Goal: Task Accomplishment & Management: Manage account settings

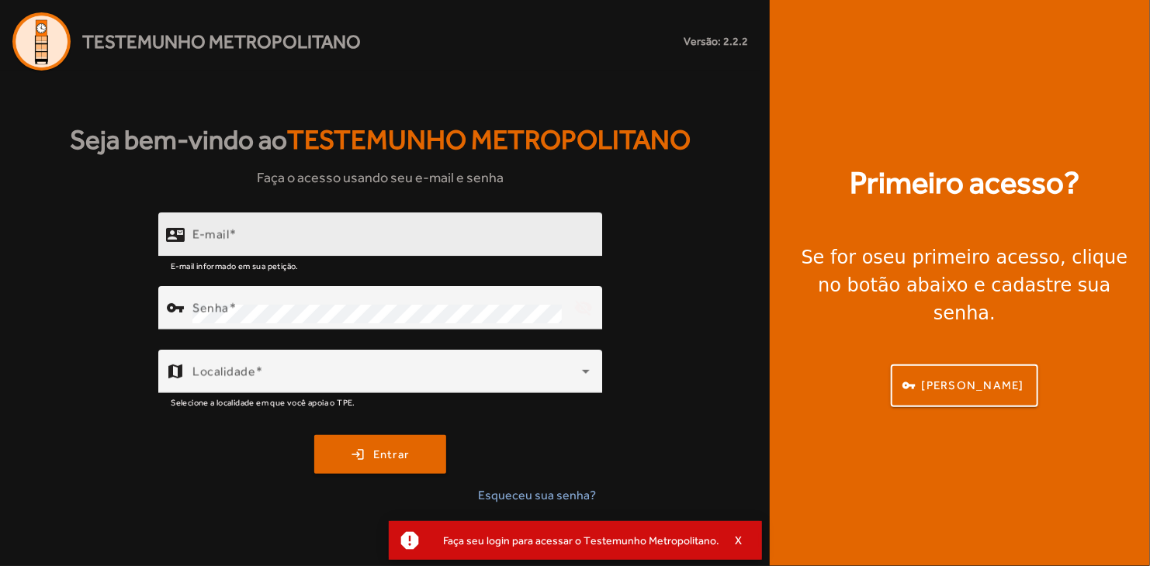
click at [307, 216] on div "E-mail" at bounding box center [390, 235] width 397 height 44
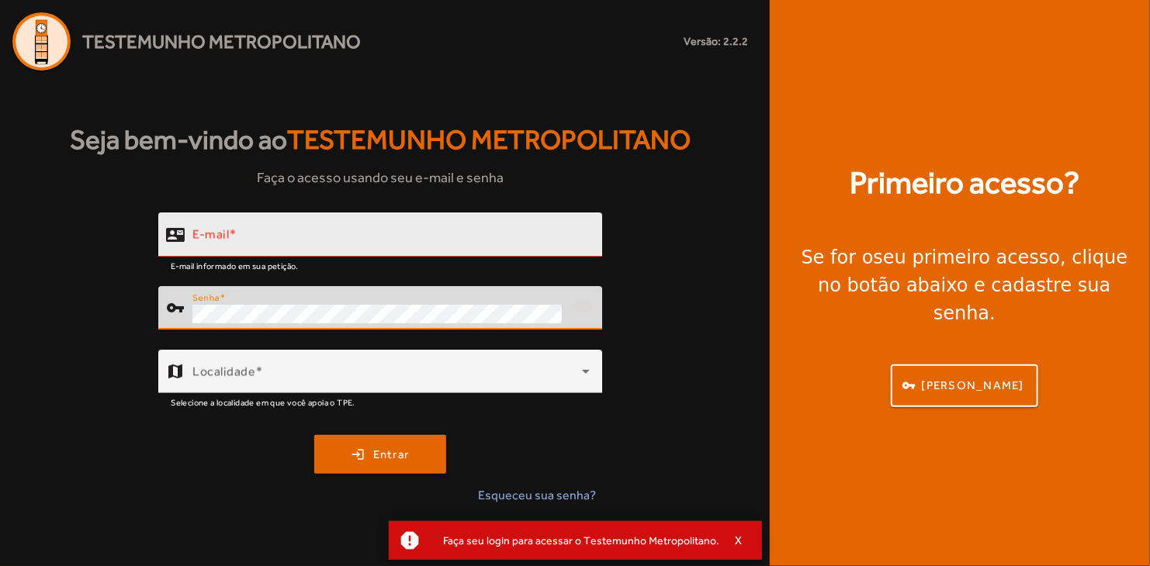
click at [282, 244] on input "E-mail" at bounding box center [390, 241] width 397 height 19
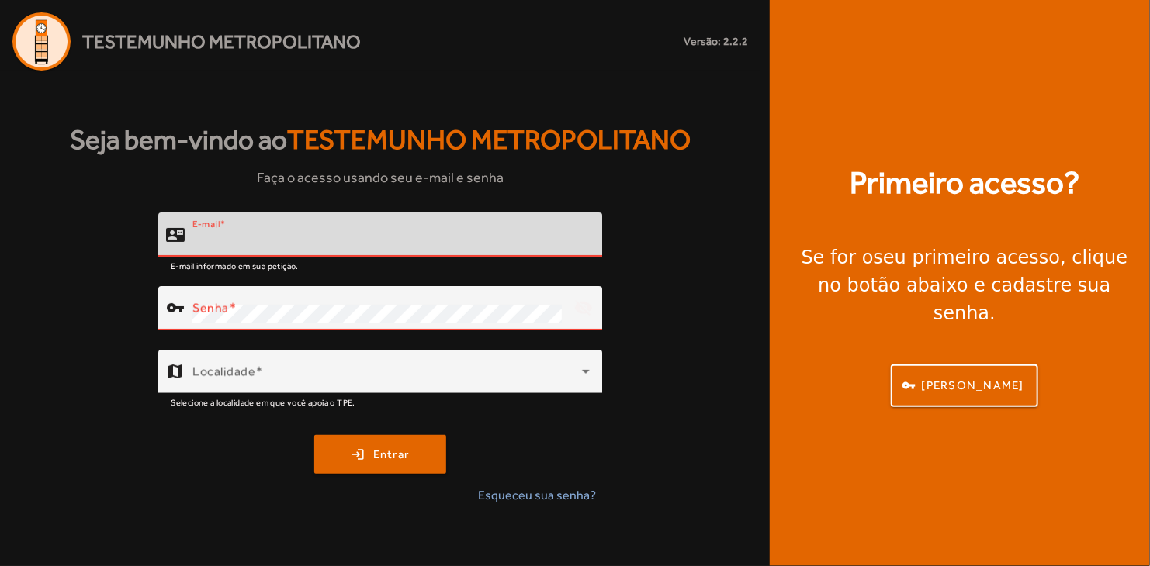
type input "**********"
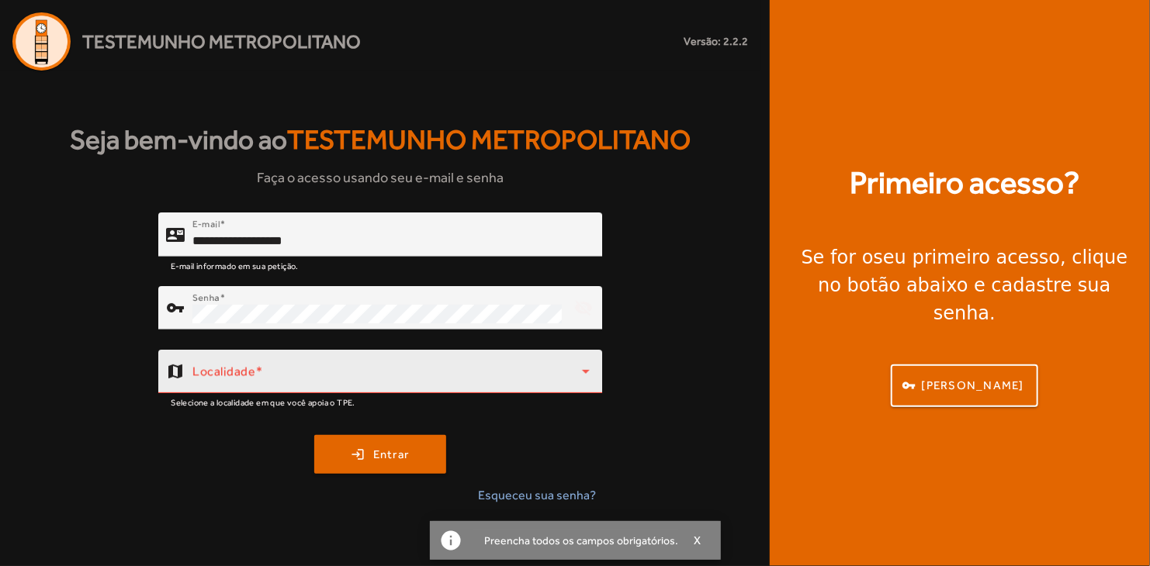
click at [273, 380] on span at bounding box center [386, 377] width 389 height 19
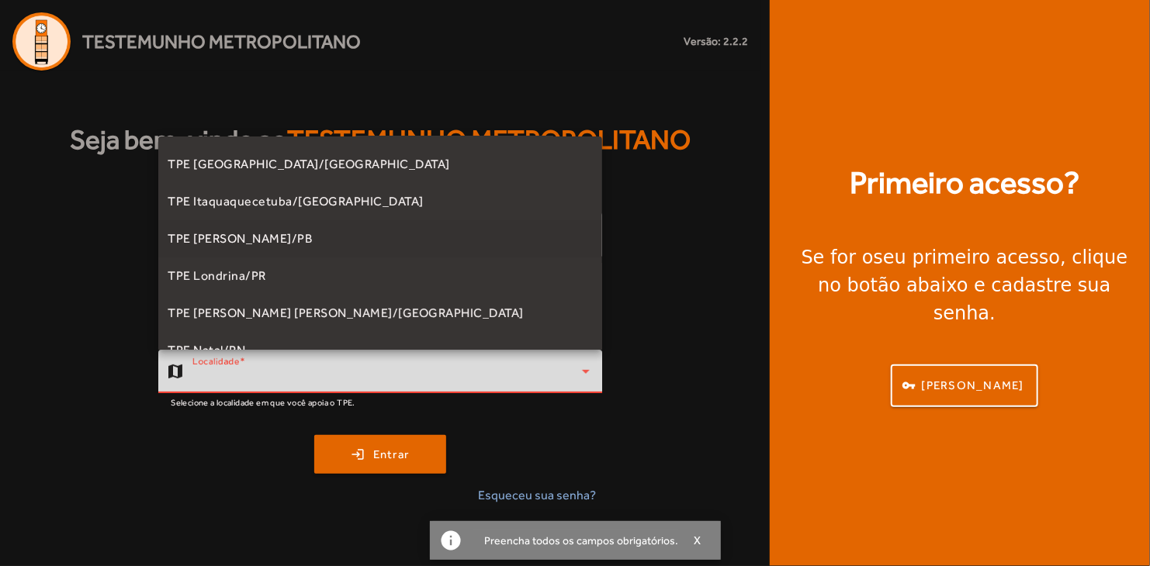
scroll to position [78, 0]
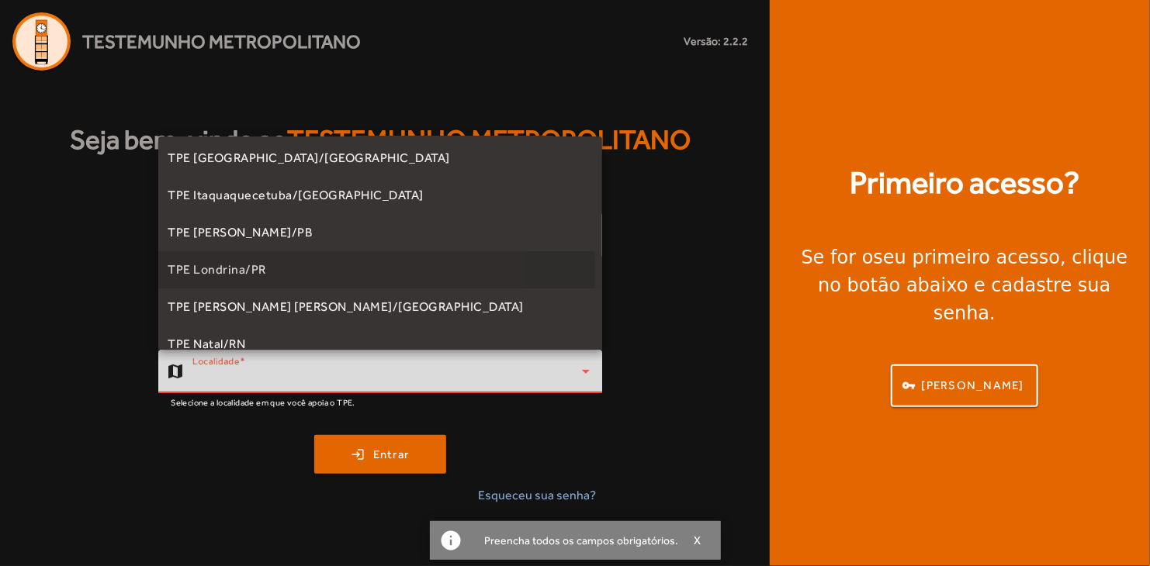
click at [265, 273] on mat-option "TPE Londrina/PR" at bounding box center [380, 269] width 444 height 37
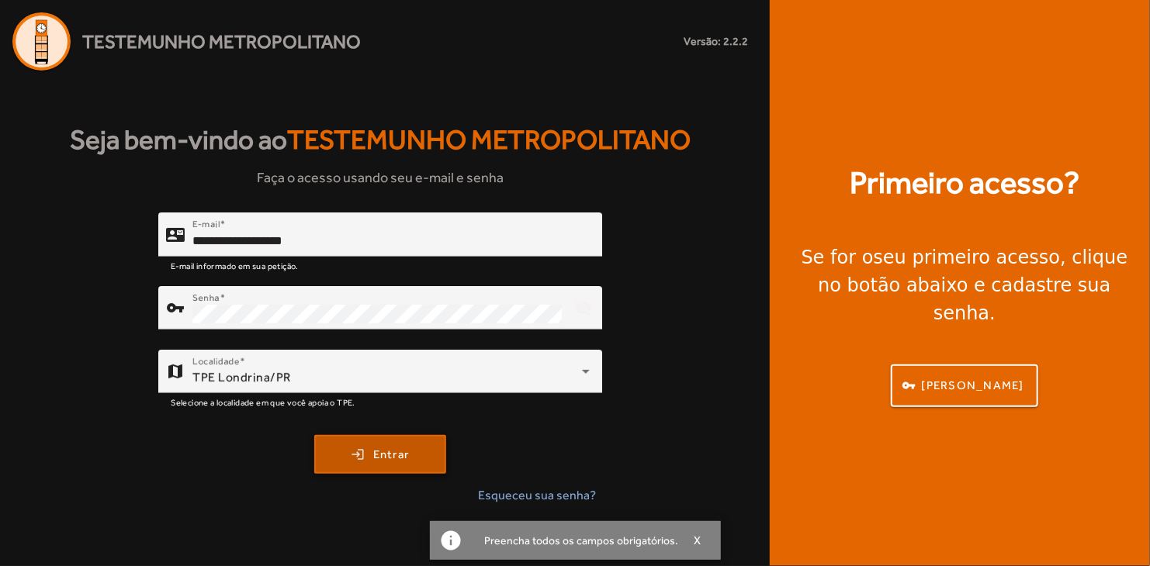
click at [389, 455] on span "Entrar" at bounding box center [391, 455] width 36 height 18
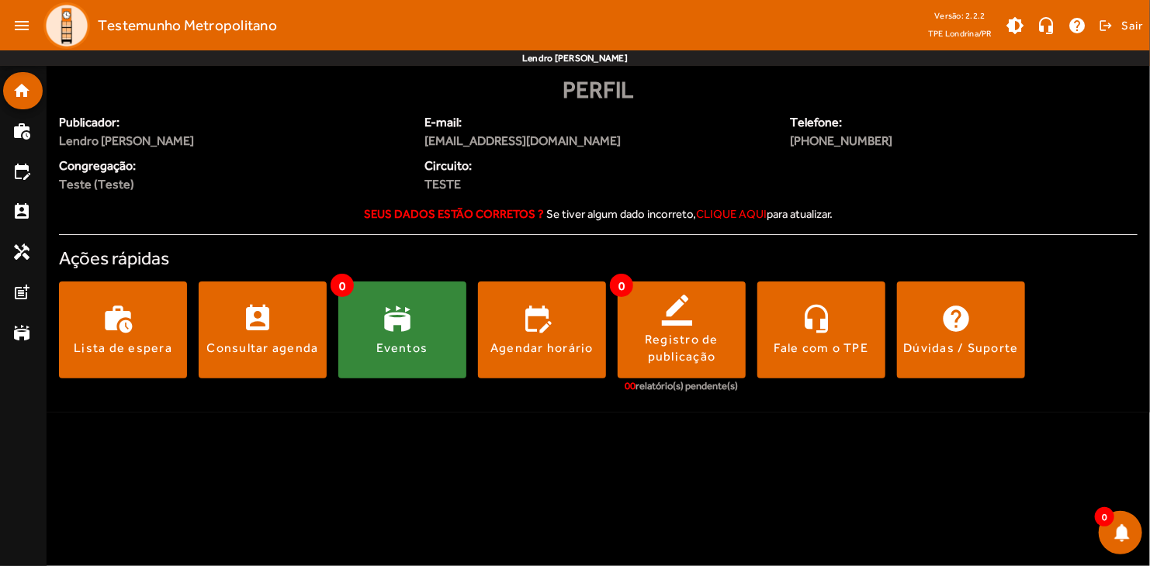
click at [404, 326] on span at bounding box center [402, 330] width 128 height 37
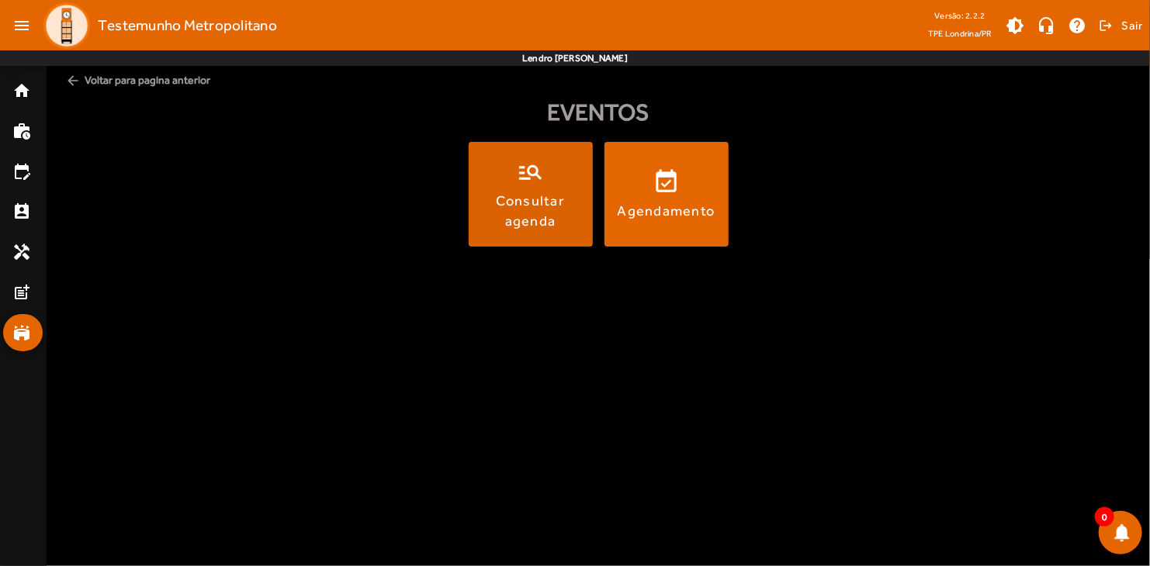
click at [533, 183] on span at bounding box center [531, 194] width 124 height 37
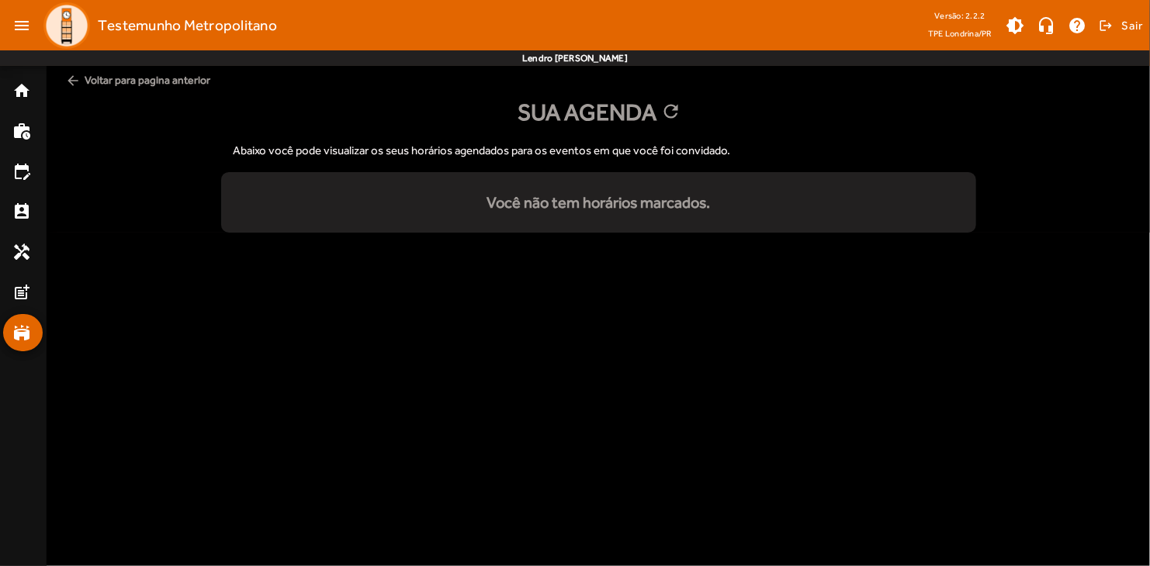
click at [119, 73] on span "arrow_back Voltar para pagina anterior" at bounding box center [598, 80] width 1078 height 29
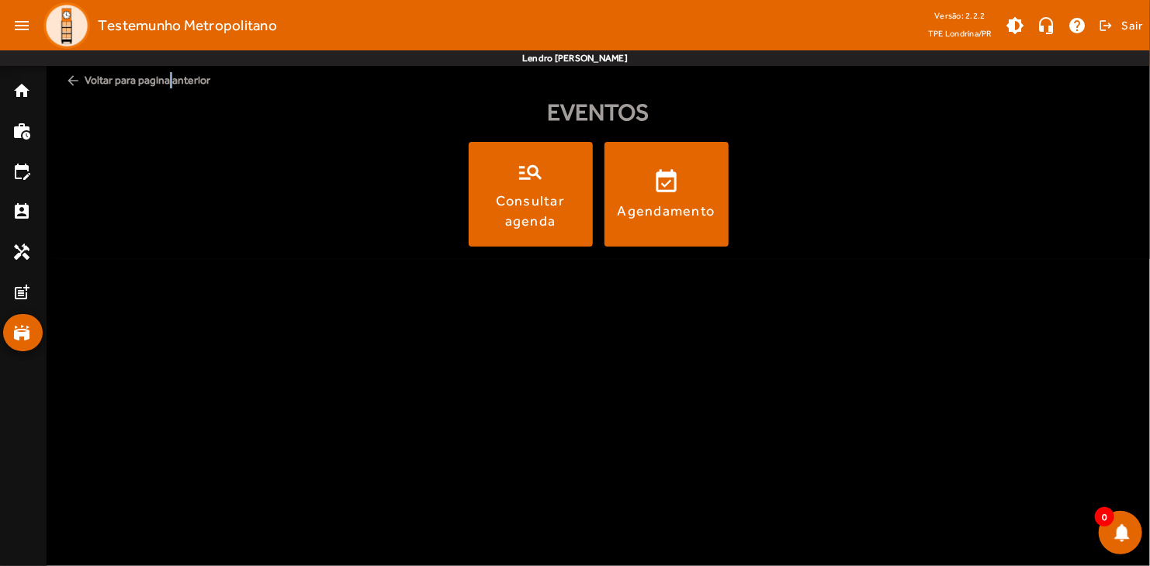
click at [166, 77] on span "arrow_back Voltar para pagina anterior" at bounding box center [598, 80] width 1078 height 29
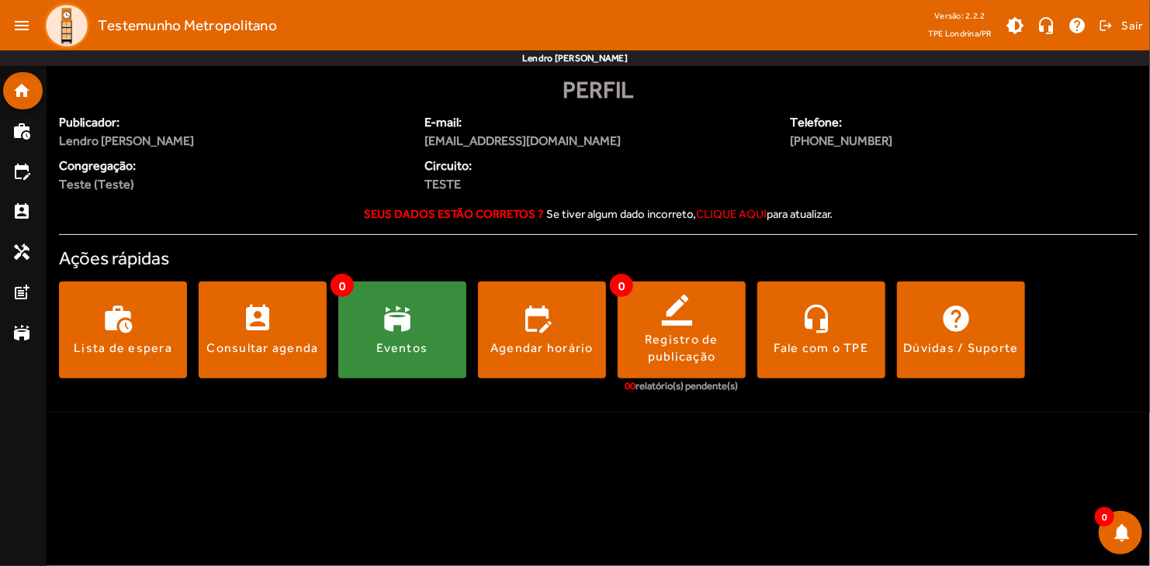
click at [685, 446] on body "menu Testemunho Metropolitano Versão: 2.2.2 TPE Londrina/PR brightness_medium h…" at bounding box center [575, 283] width 1150 height 566
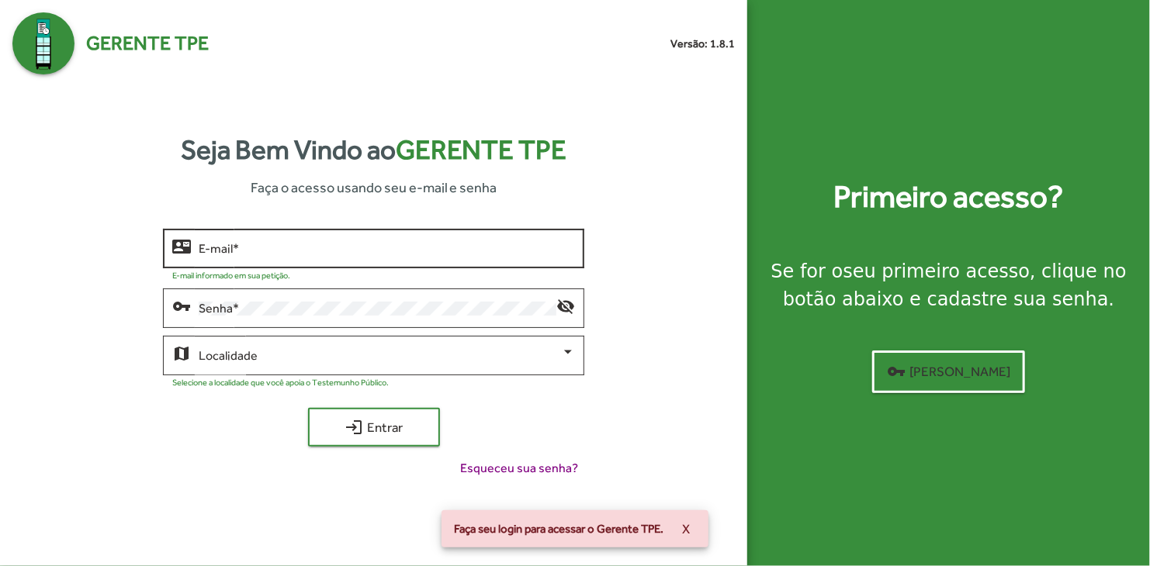
click at [403, 259] on div "E-mail *" at bounding box center [387, 247] width 376 height 43
type input "**********"
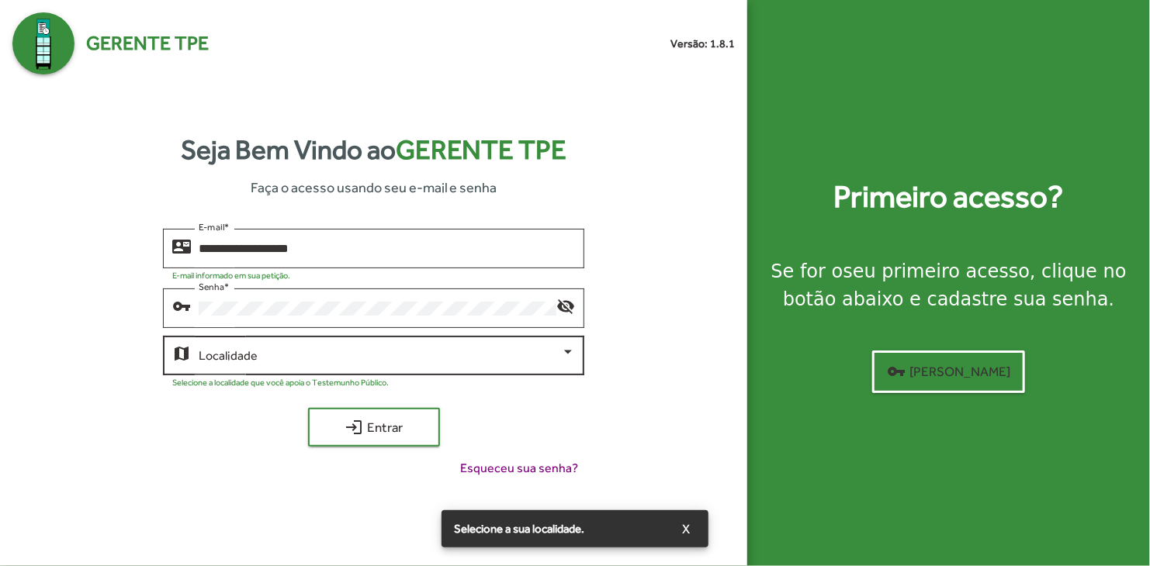
click at [354, 350] on span at bounding box center [380, 356] width 362 height 14
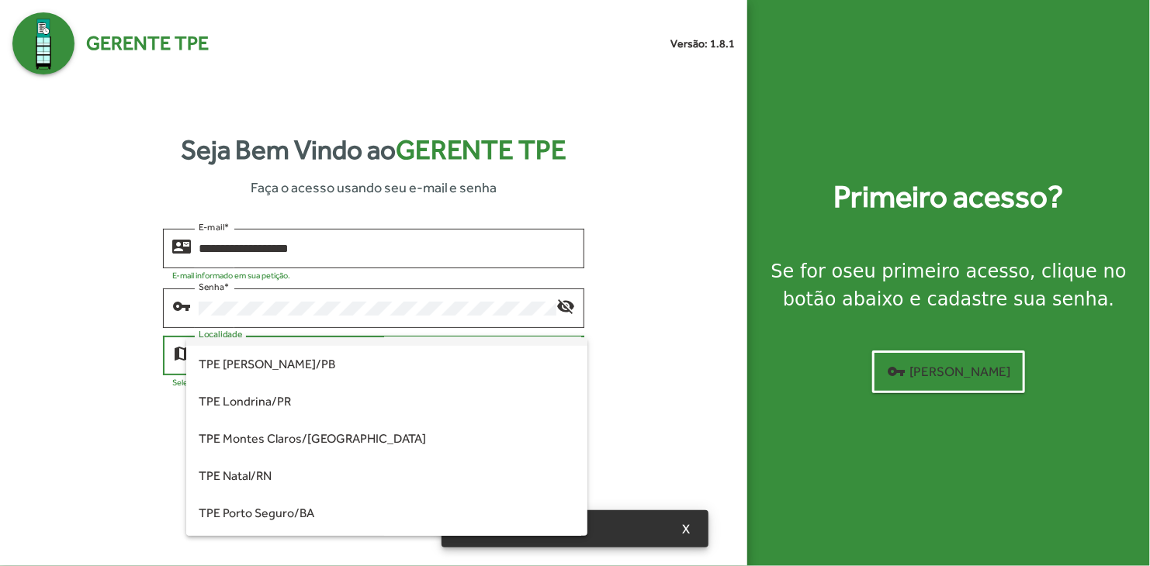
scroll to position [155, 0]
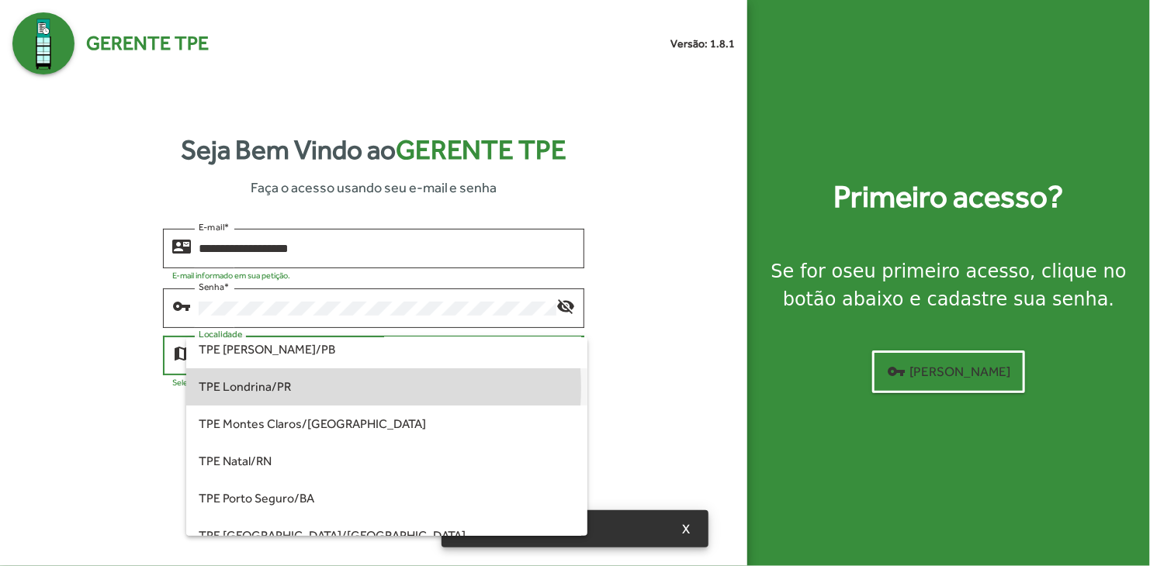
click at [316, 388] on span "TPE Londrina/PR" at bounding box center [387, 386] width 376 height 37
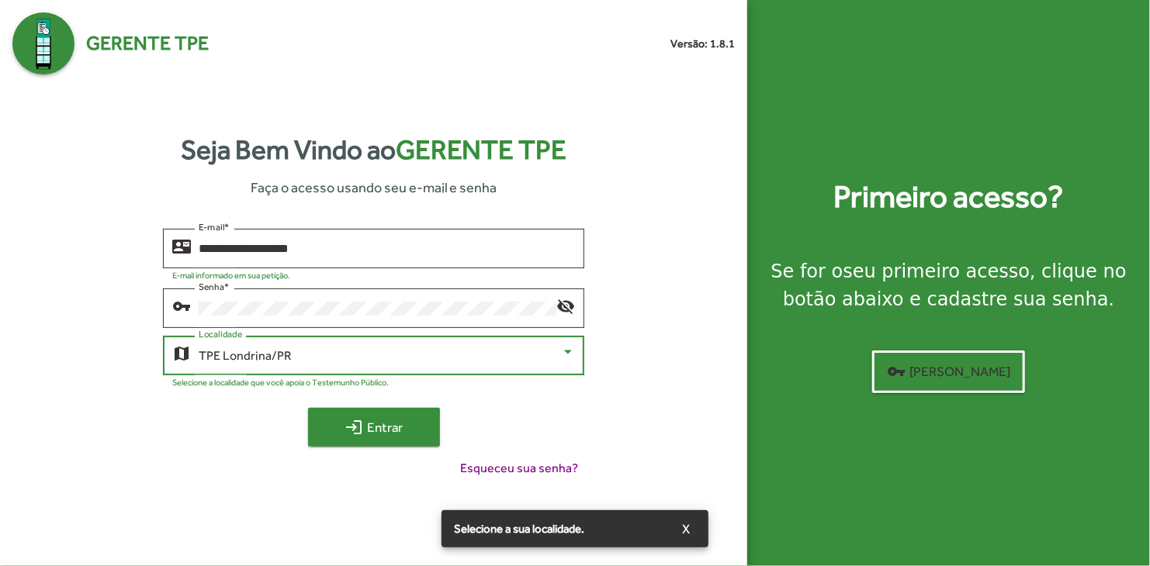
click at [319, 413] on button "login Entrar" at bounding box center [374, 427] width 132 height 39
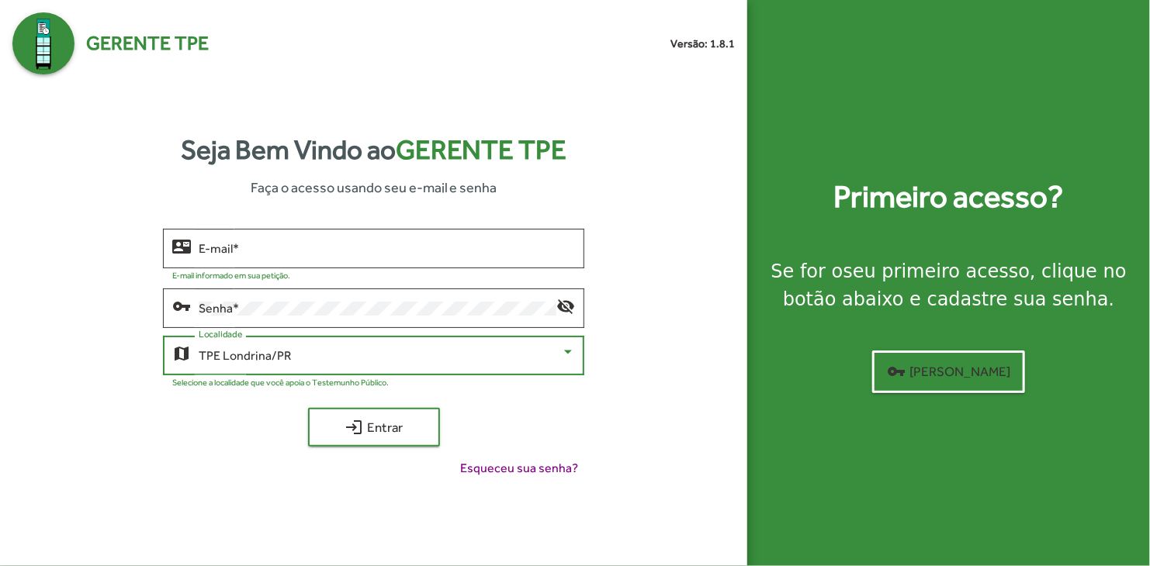
click at [379, 350] on div "TPE Londrina/PR" at bounding box center [380, 356] width 362 height 14
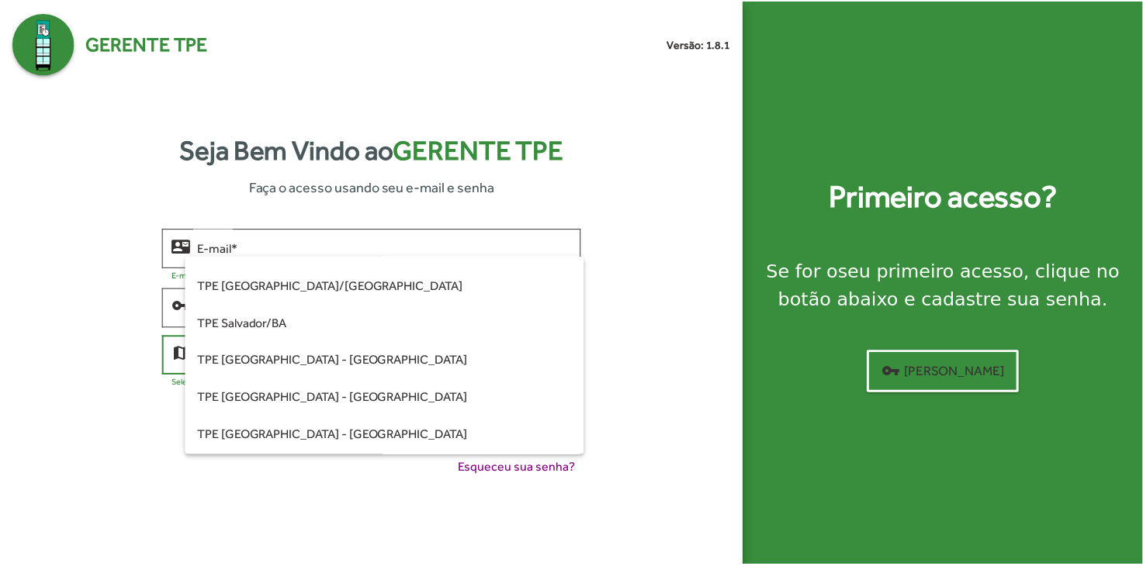
scroll to position [388, 0]
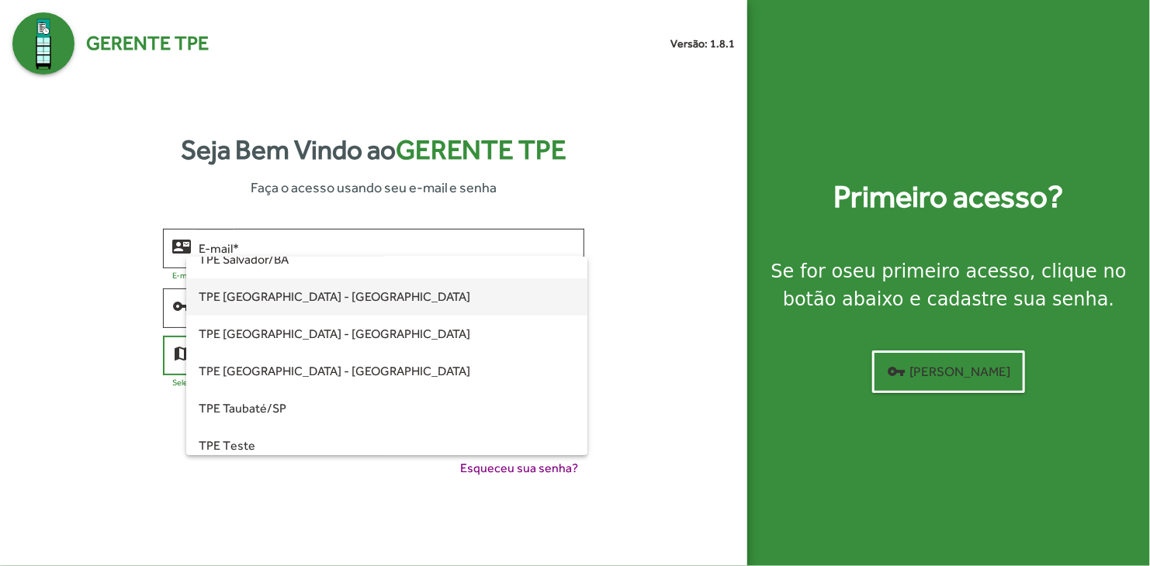
click at [365, 300] on span "TPE São Paulo - Centro" at bounding box center [387, 296] width 376 height 37
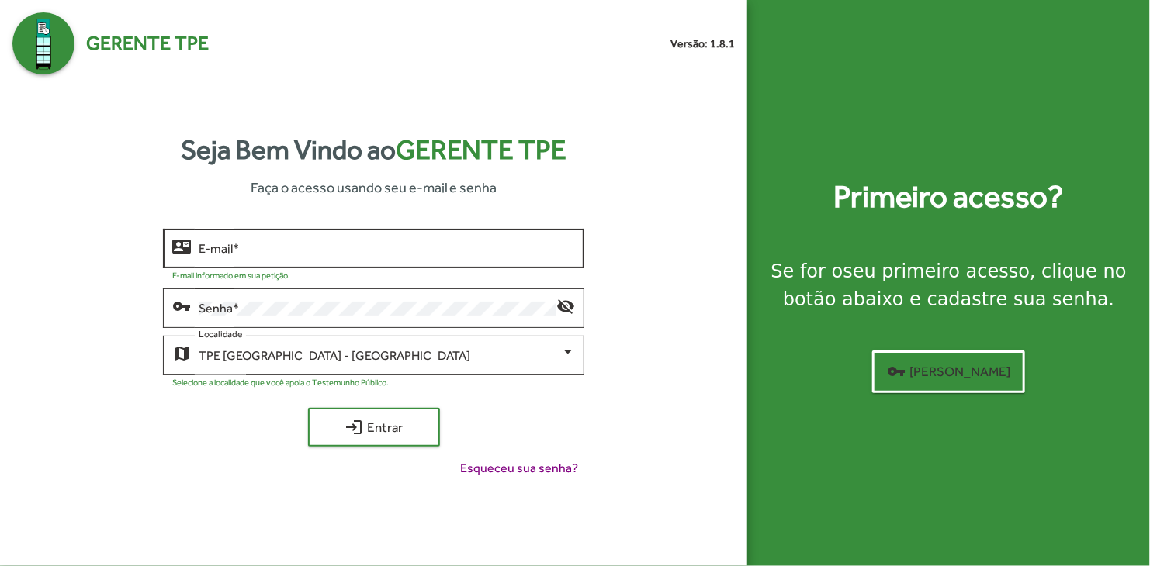
click at [365, 263] on div "E-mail *" at bounding box center [387, 247] width 376 height 43
type input "**********"
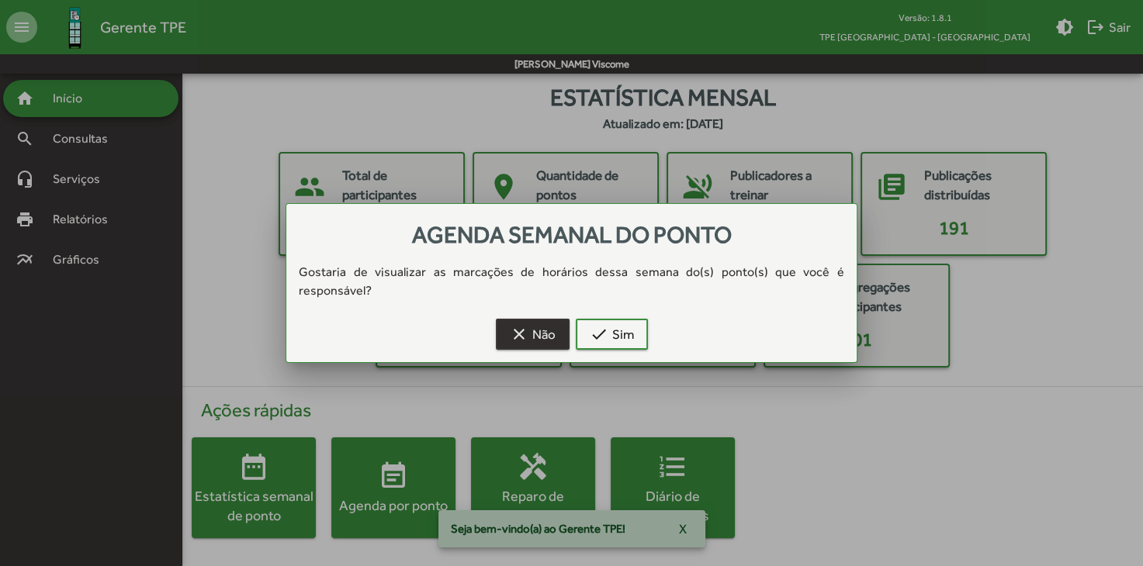
click at [552, 320] on span "clear Não" at bounding box center [533, 334] width 46 height 28
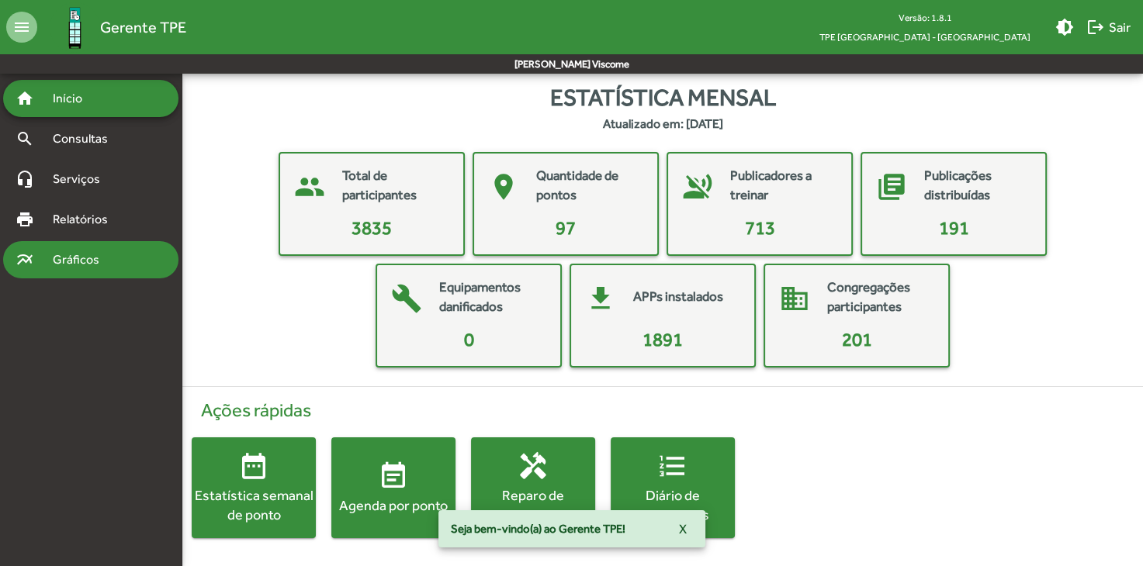
scroll to position [1, 0]
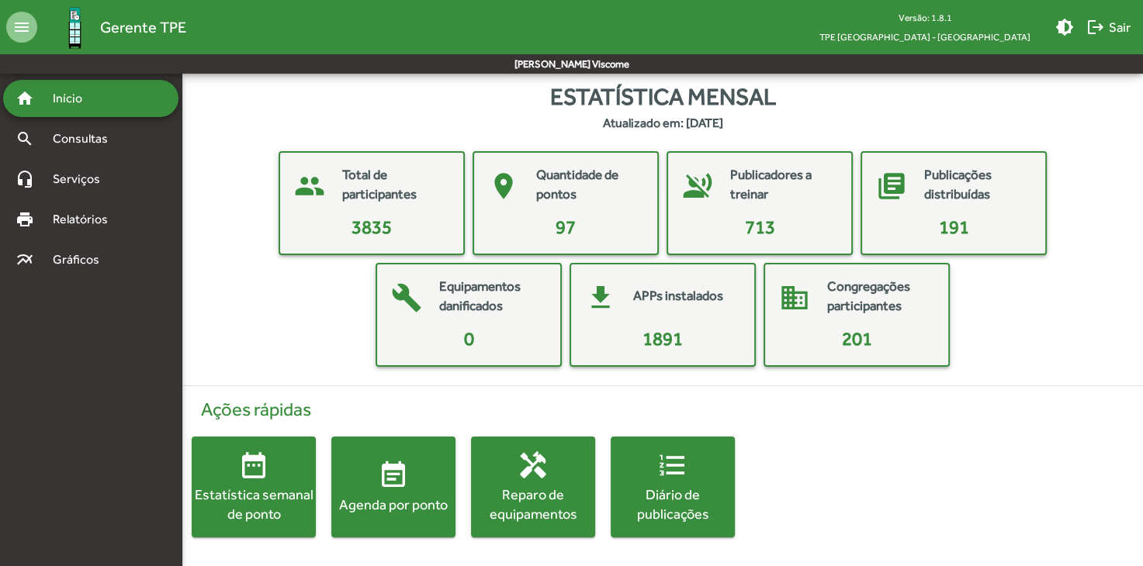
click at [756, 230] on span "713" at bounding box center [760, 226] width 30 height 21
click at [387, 474] on mat-icon "event_note" at bounding box center [393, 475] width 31 height 31
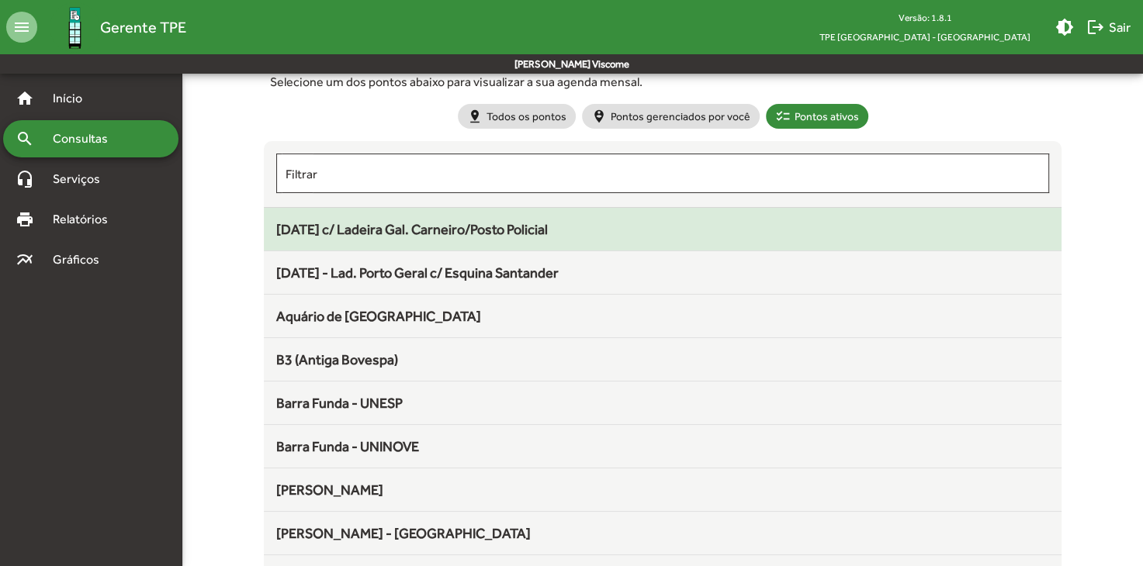
scroll to position [78, 0]
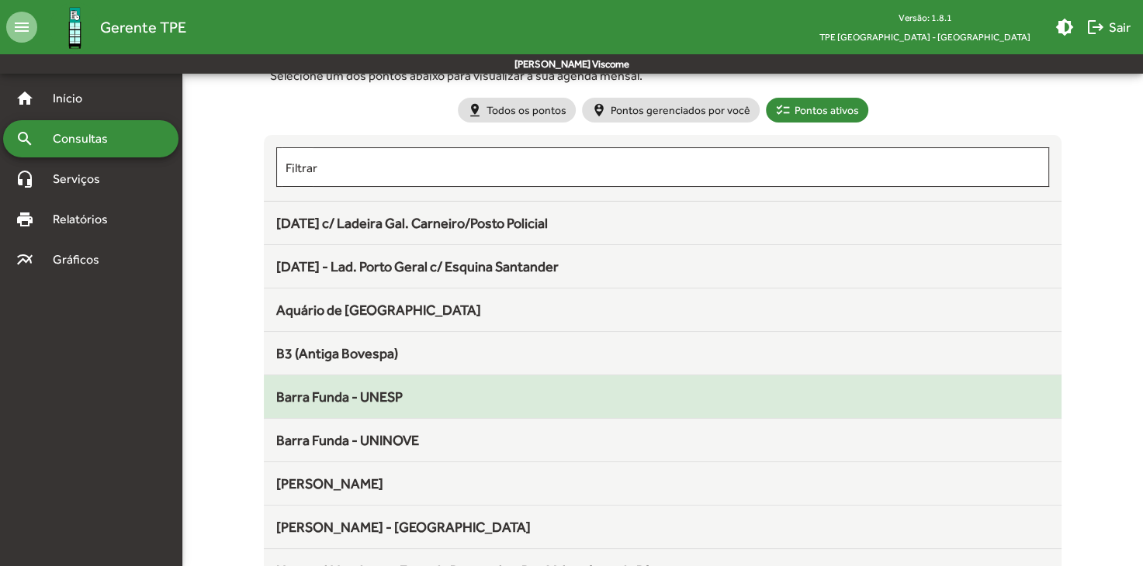
click at [399, 401] on span "Barra Funda - UNESP" at bounding box center [339, 397] width 126 height 16
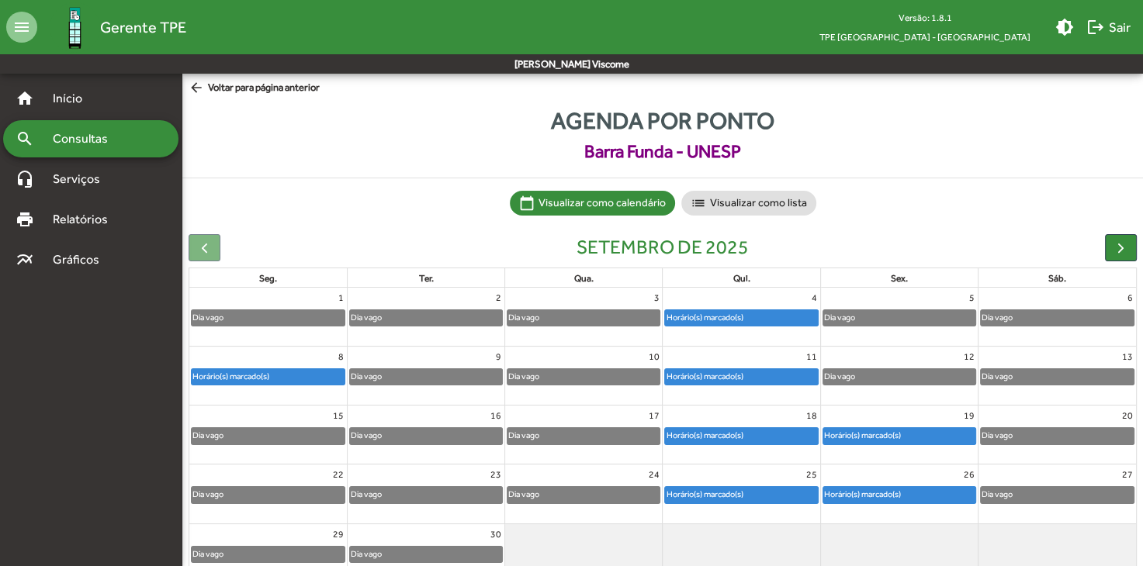
click at [743, 316] on div "Horário(s) marcado(s)" at bounding box center [704, 317] width 78 height 15
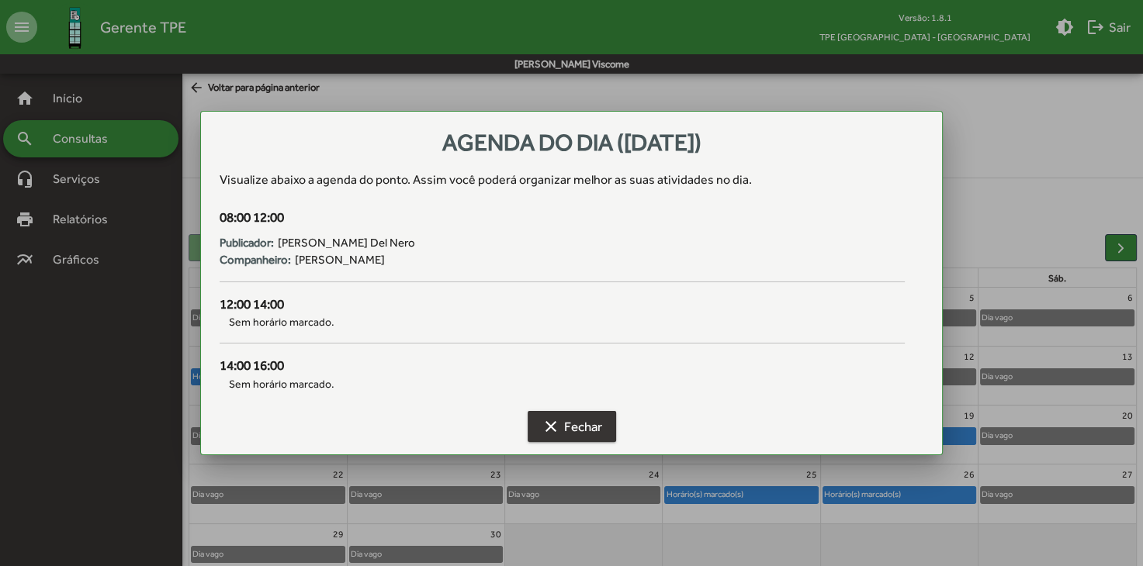
click at [539, 430] on button "clear Fechar" at bounding box center [571, 426] width 88 height 31
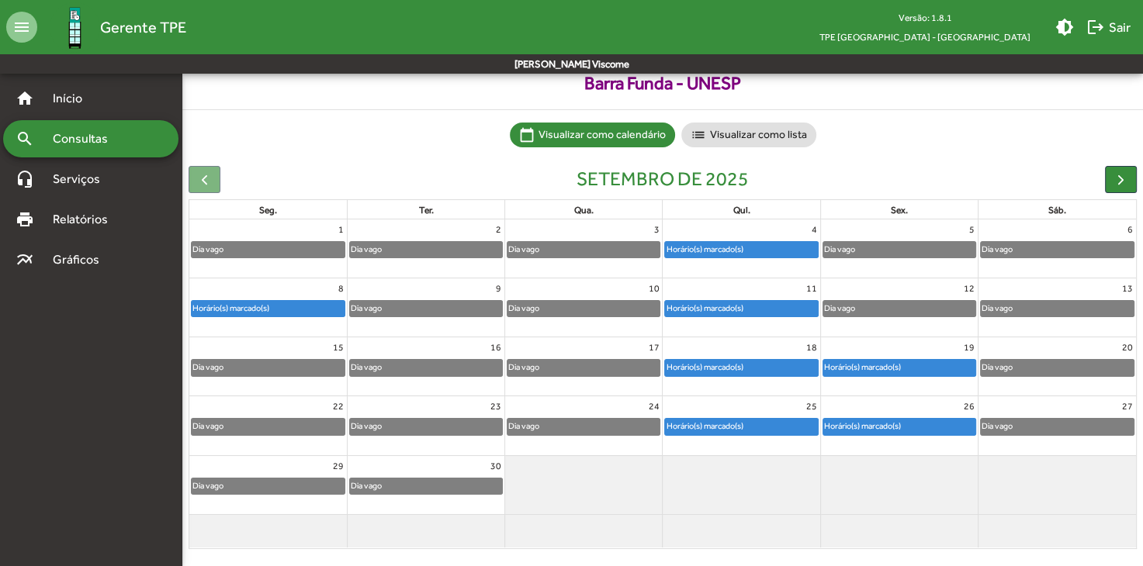
scroll to position [74, 0]
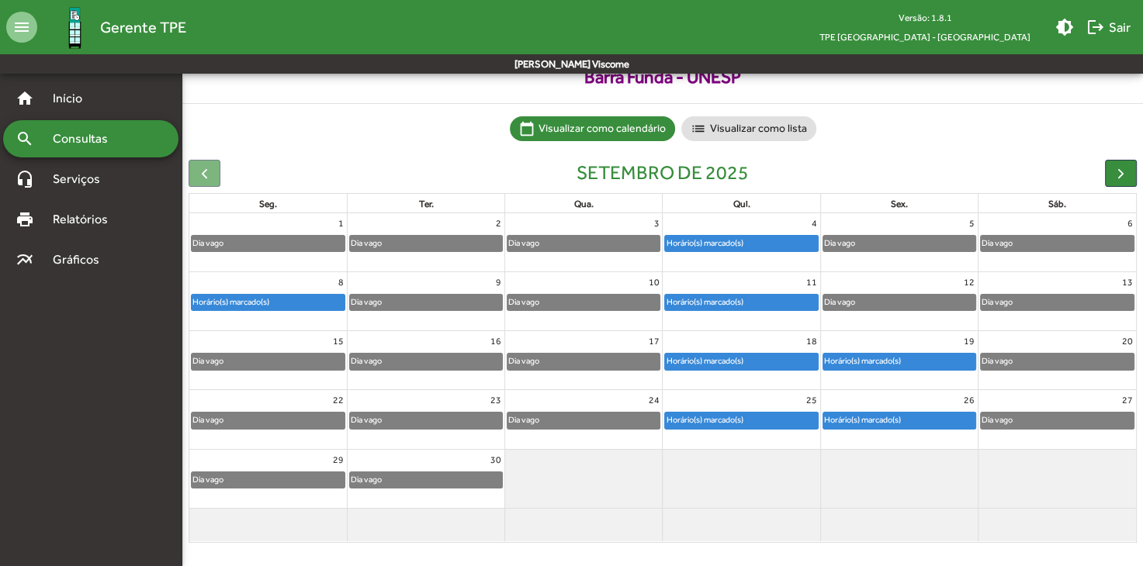
click at [1047, 295] on div "Dia vago" at bounding box center [1056, 303] width 153 height 16
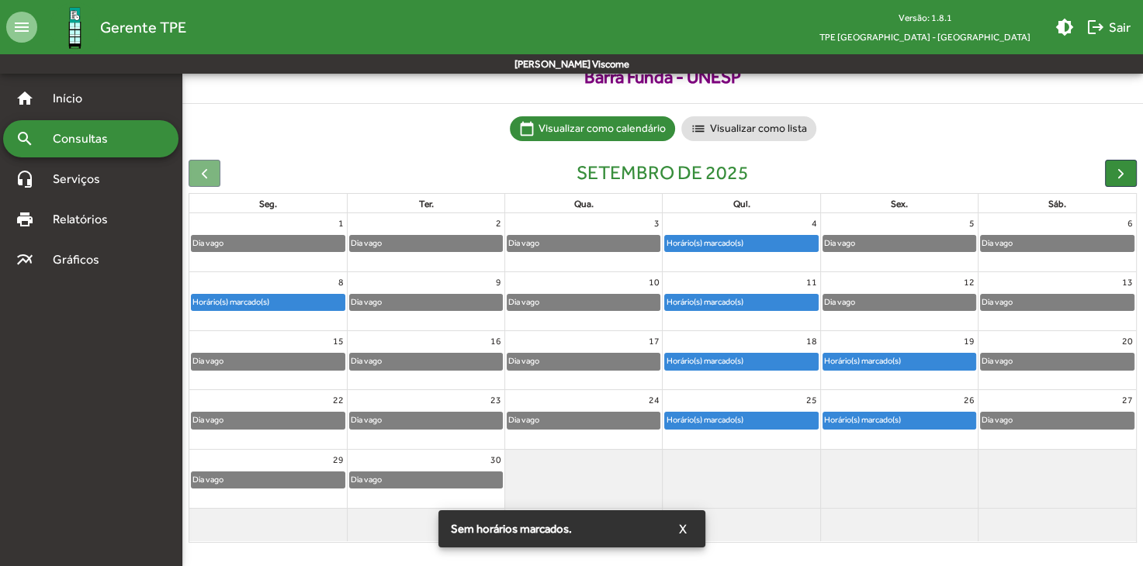
click at [761, 86] on span "Barra Funda - UNESP" at bounding box center [662, 77] width 960 height 27
click at [731, 126] on mat-chip "list Visualizar como lista" at bounding box center [748, 128] width 135 height 25
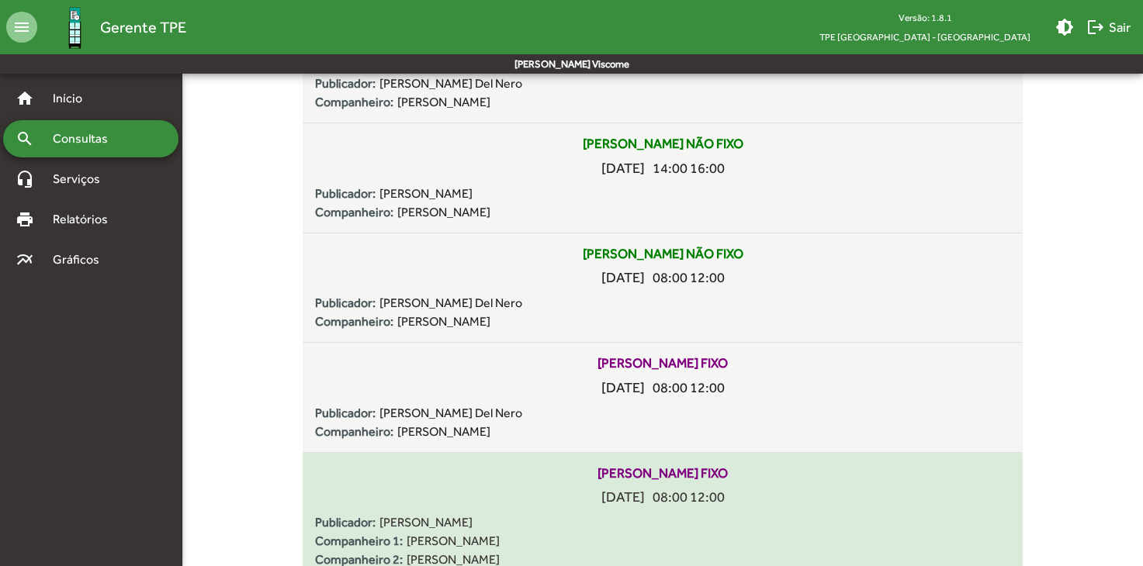
scroll to position [0, 0]
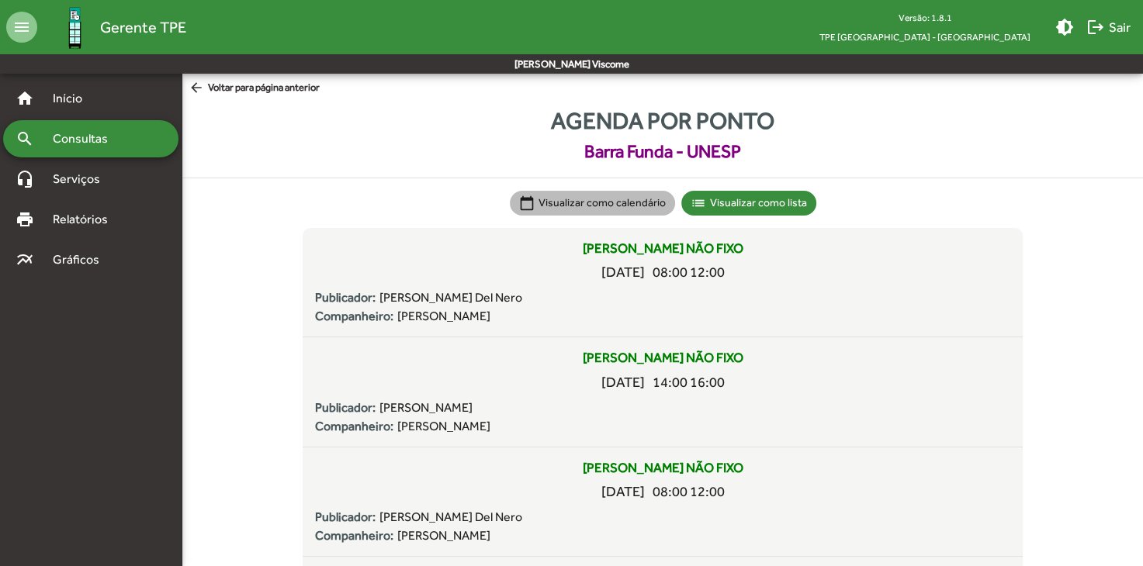
click at [662, 209] on mat-chip "calendar_today Visualizar como calendário" at bounding box center [592, 203] width 165 height 25
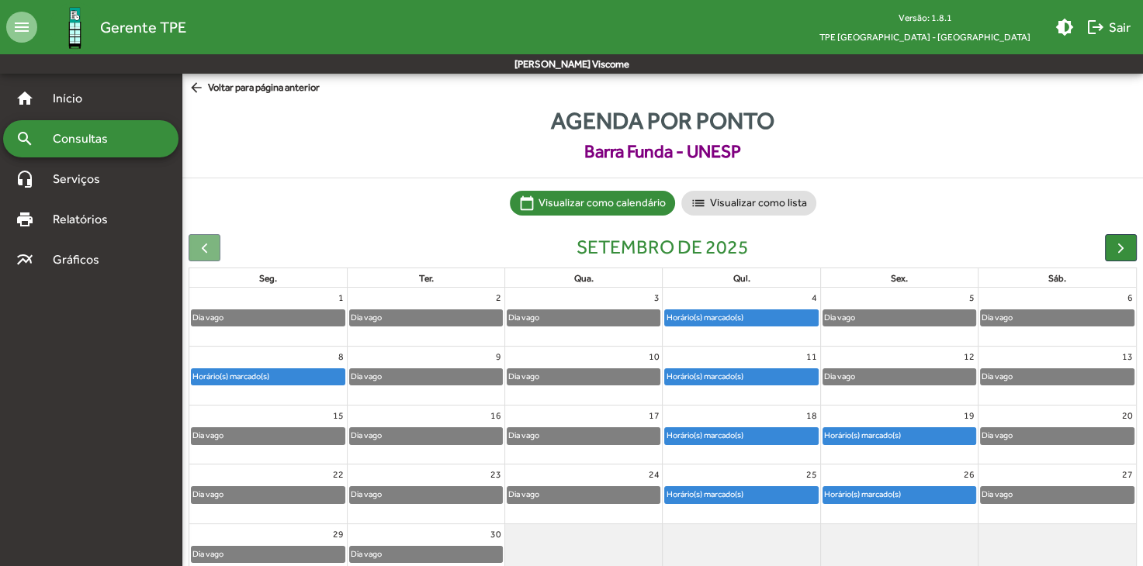
click at [304, 91] on span "arrow_back Voltar para página anterior" at bounding box center [253, 88] width 131 height 17
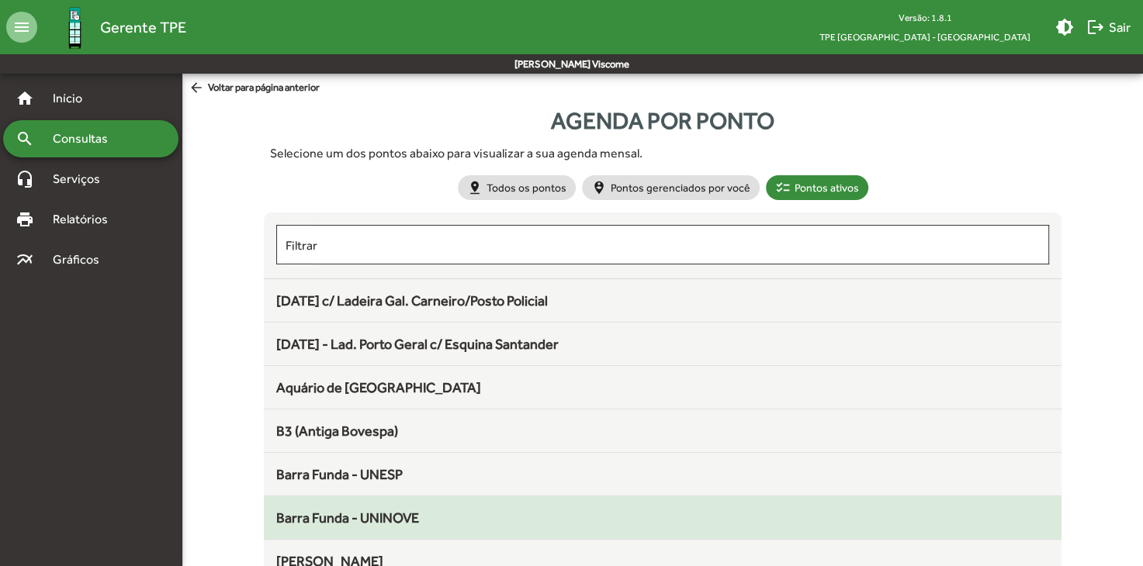
click at [403, 523] on span "Barra Funda - UNINOVE" at bounding box center [347, 518] width 143 height 16
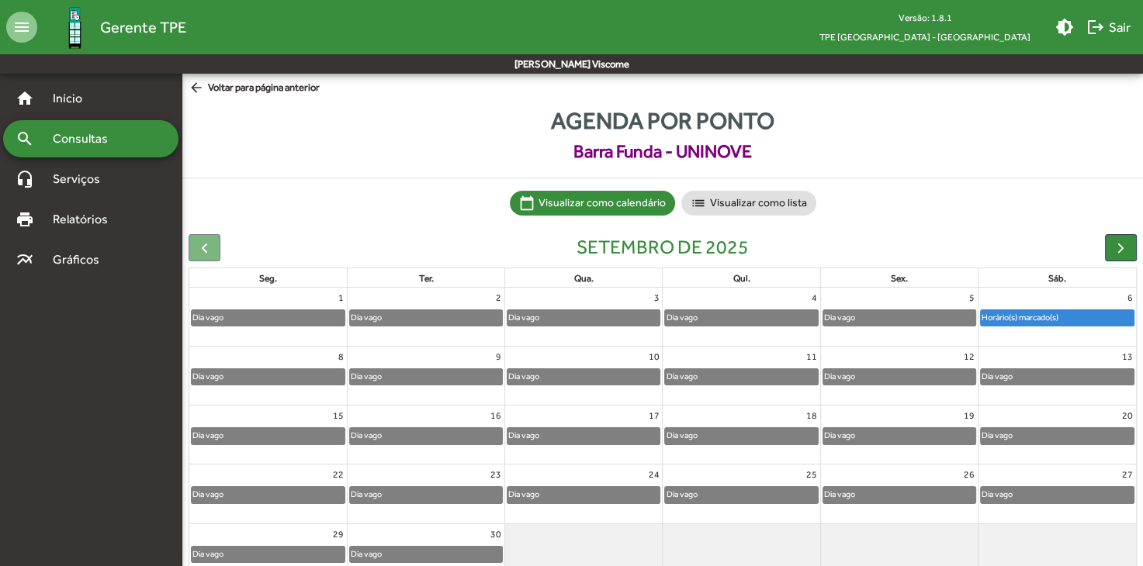
click at [1008, 320] on div "Horário(s) marcado(s)" at bounding box center [1019, 317] width 78 height 15
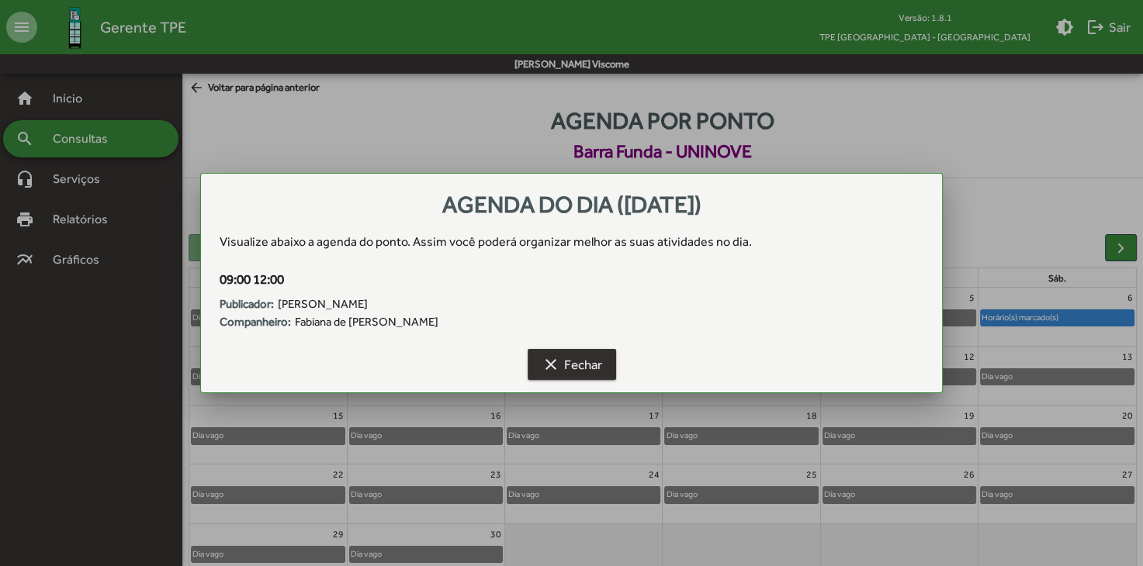
click at [591, 360] on span "clear Fechar" at bounding box center [571, 365] width 61 height 28
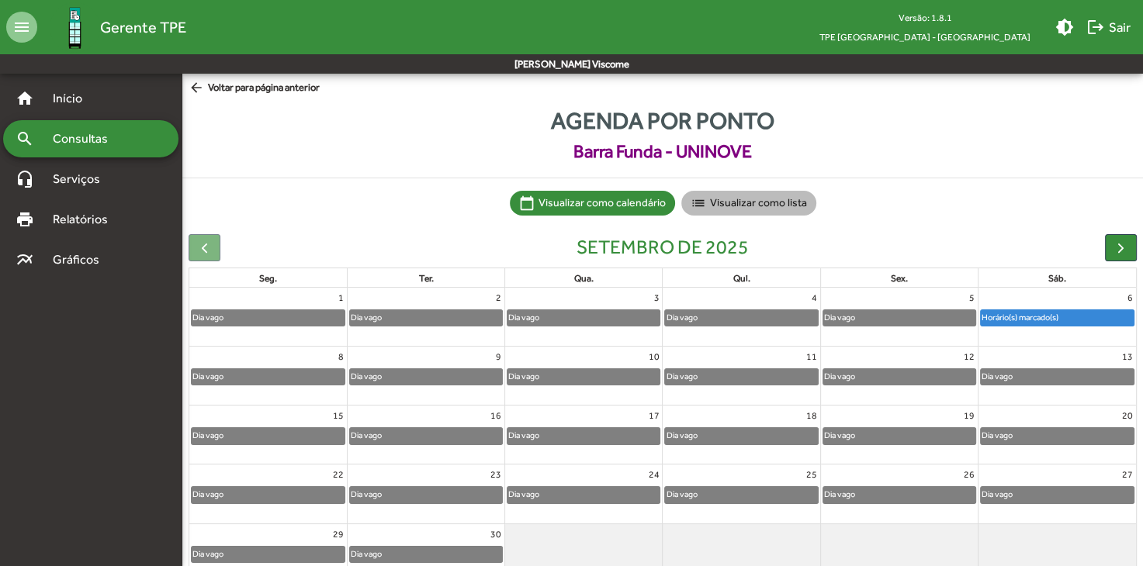
click at [780, 195] on mat-chip "list Visualizar como lista" at bounding box center [748, 203] width 135 height 25
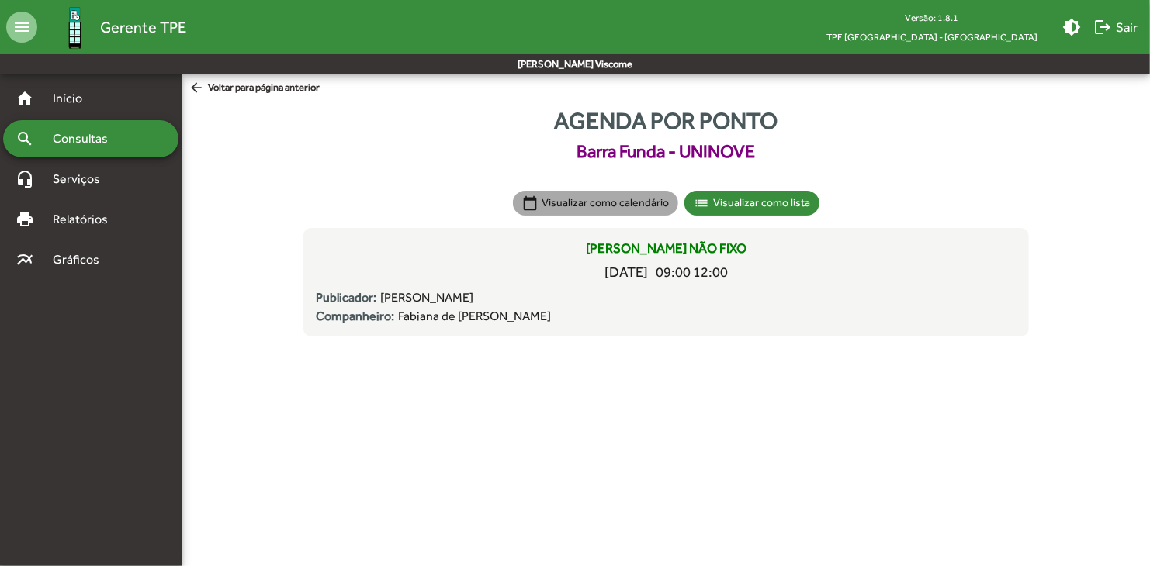
click at [621, 200] on mat-chip "calendar_today Visualizar como calendário" at bounding box center [595, 203] width 165 height 25
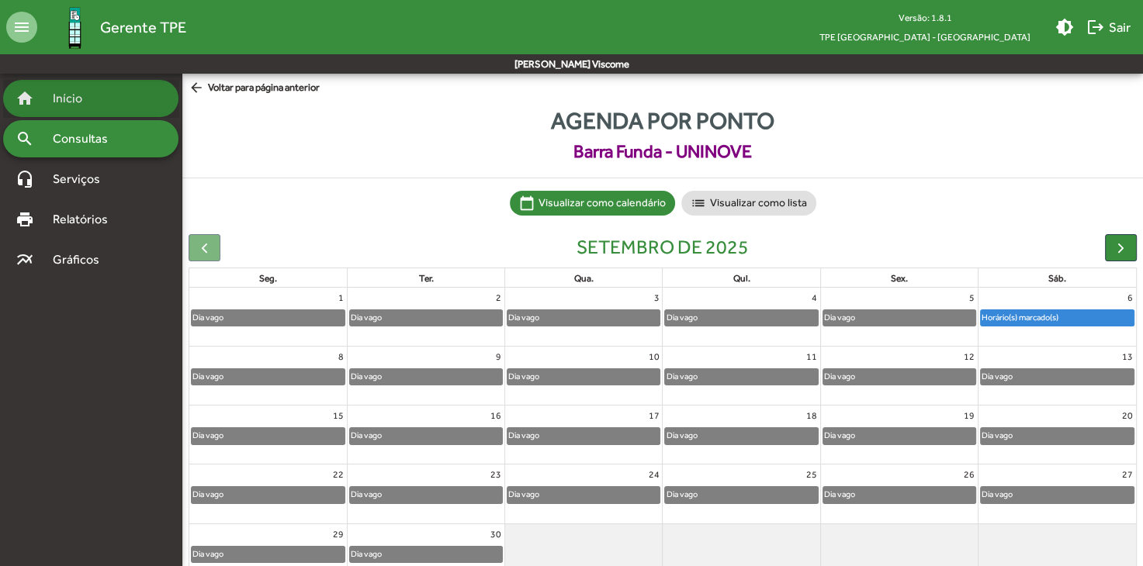
click at [62, 101] on span "Início" at bounding box center [73, 98] width 61 height 19
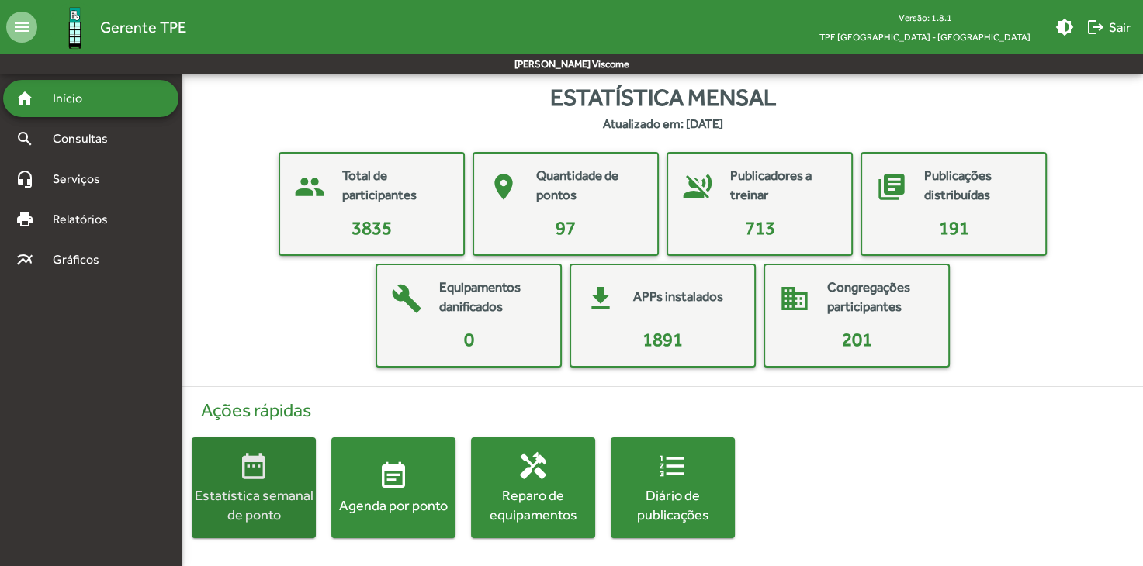
click at [277, 488] on div "Estatística semanal de ponto" at bounding box center [254, 505] width 124 height 39
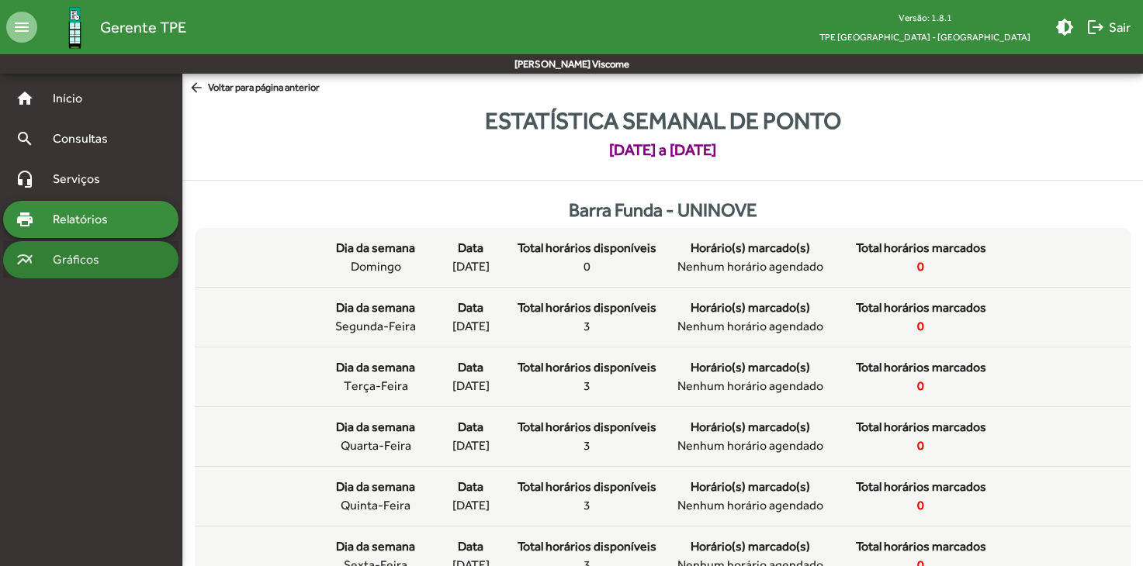
click at [77, 253] on span "Gráficos" at bounding box center [81, 260] width 77 height 19
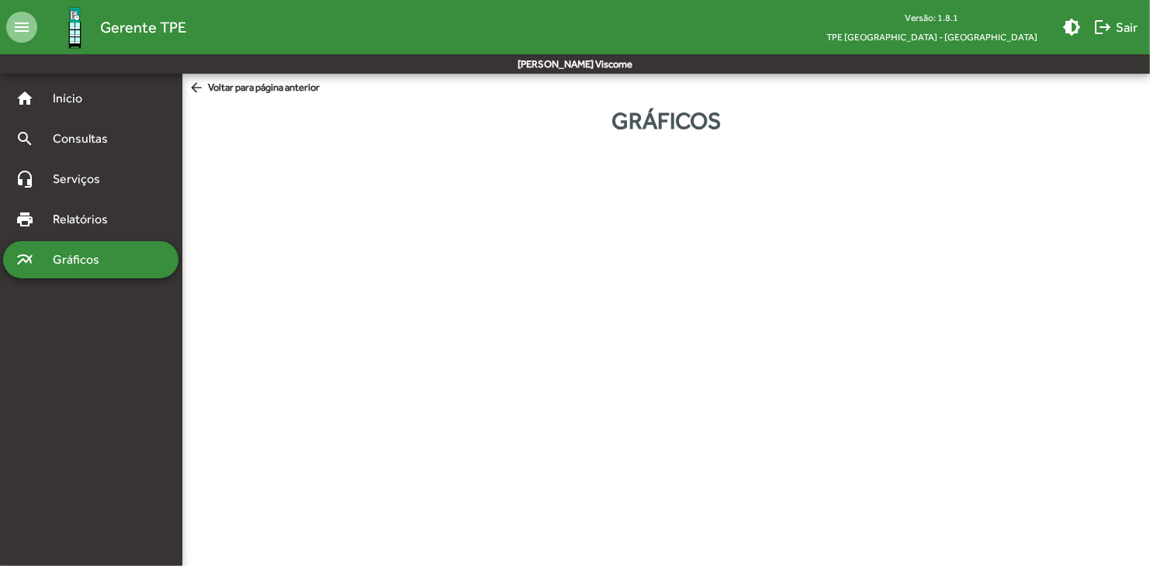
click at [90, 240] on mat-accordion "home Início search Consultas headset_mic Serviços print Relatórios multiline_ch…" at bounding box center [90, 179] width 175 height 199
click at [104, 224] on span "Relatórios" at bounding box center [85, 219] width 85 height 19
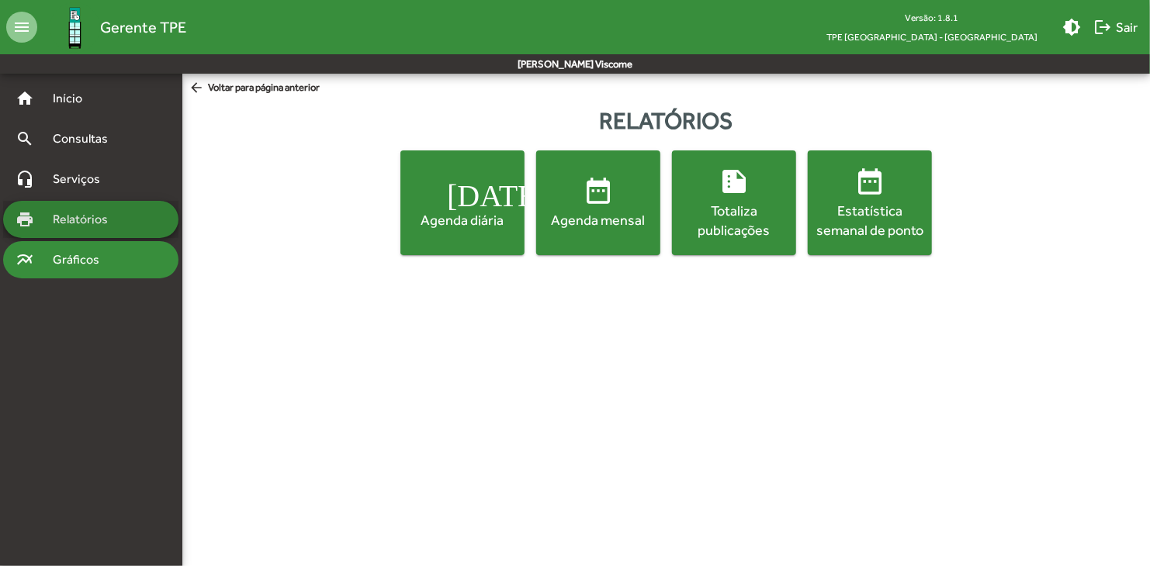
click at [94, 251] on span "Gráficos" at bounding box center [81, 260] width 77 height 19
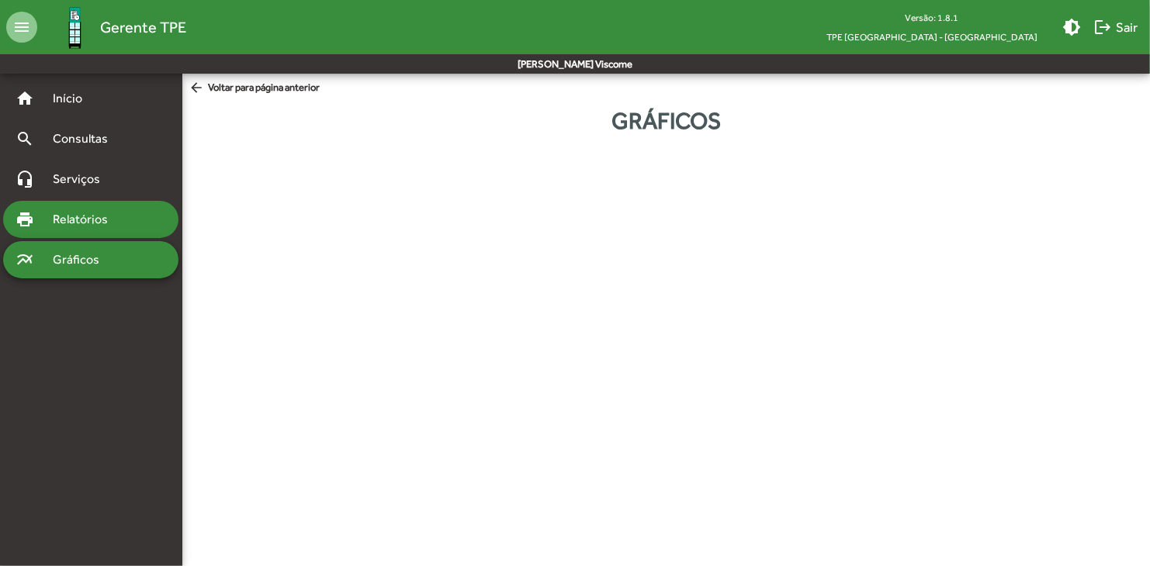
click at [120, 220] on span "Relatórios" at bounding box center [85, 219] width 85 height 19
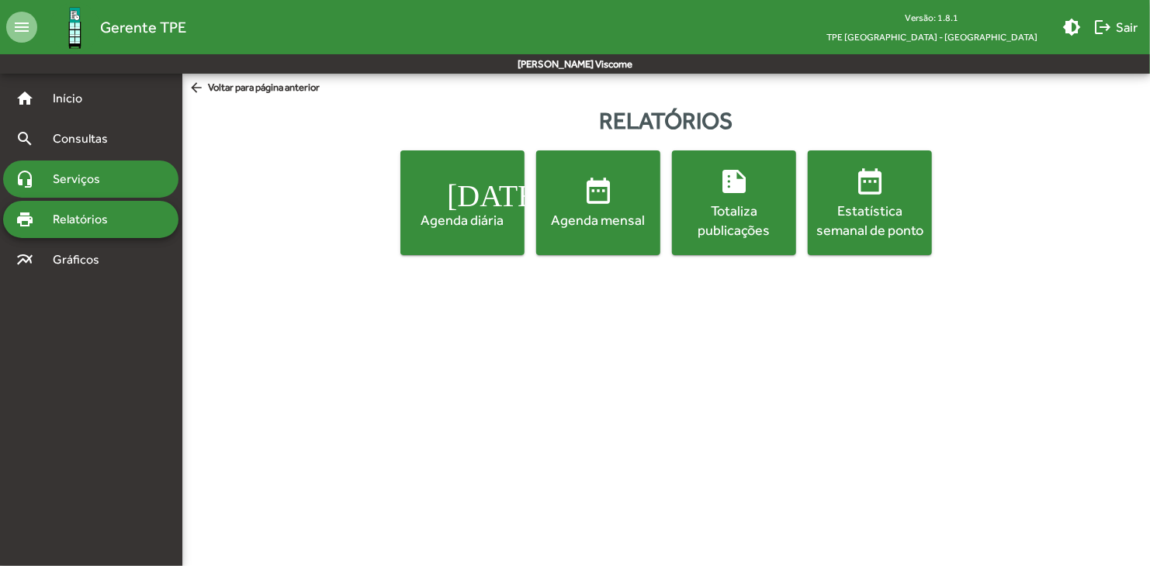
click at [74, 168] on div "headset_mic Serviços" at bounding box center [90, 179] width 175 height 37
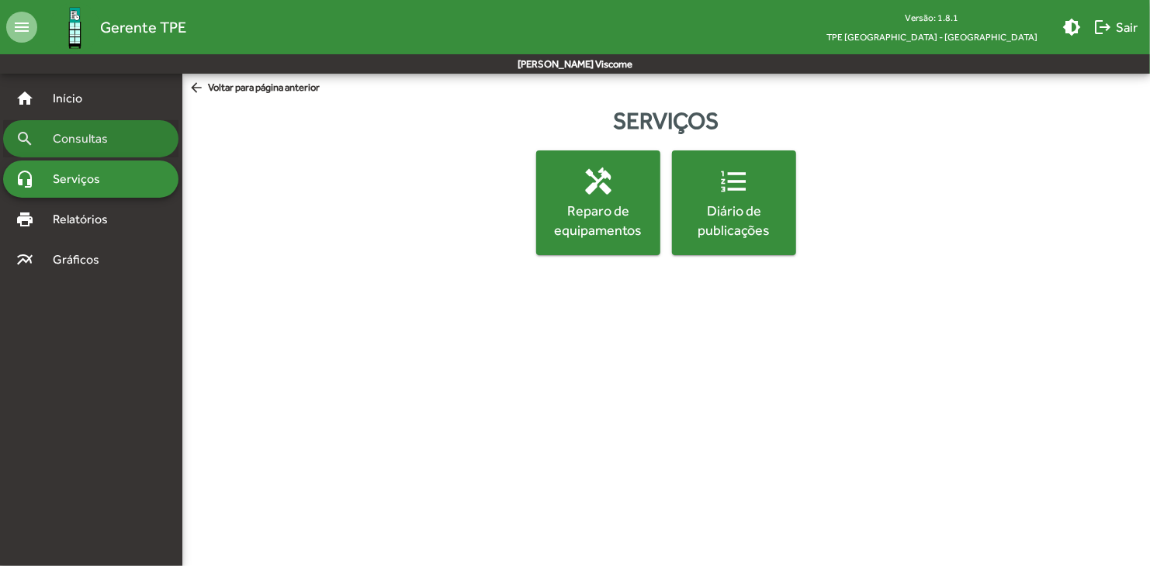
click at [93, 142] on span "Consultas" at bounding box center [85, 139] width 85 height 19
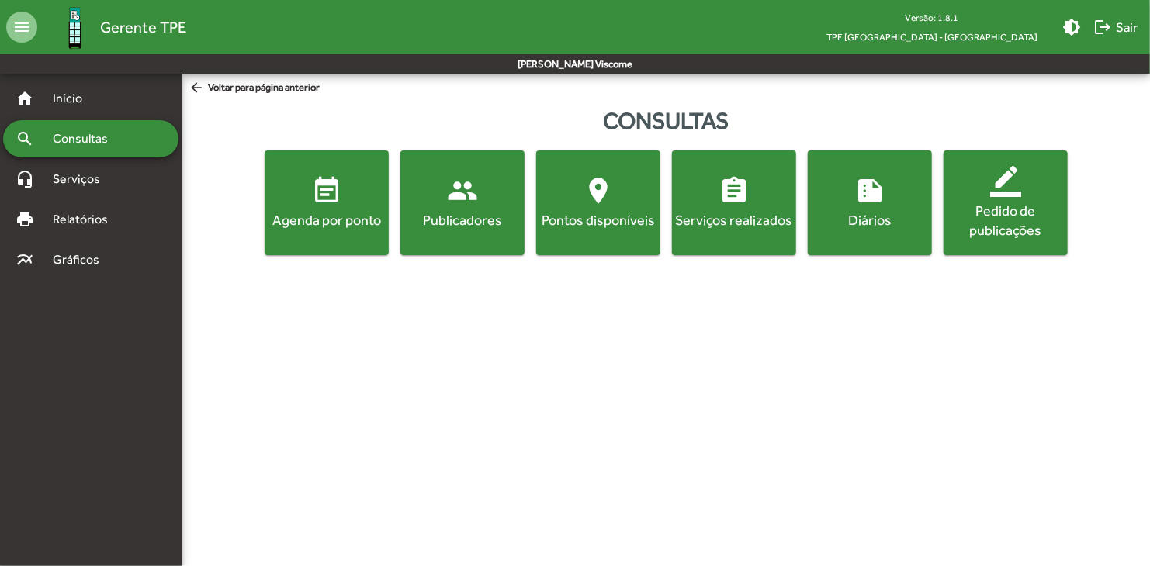
click at [852, 183] on span "summarize Diários" at bounding box center [870, 202] width 118 height 54
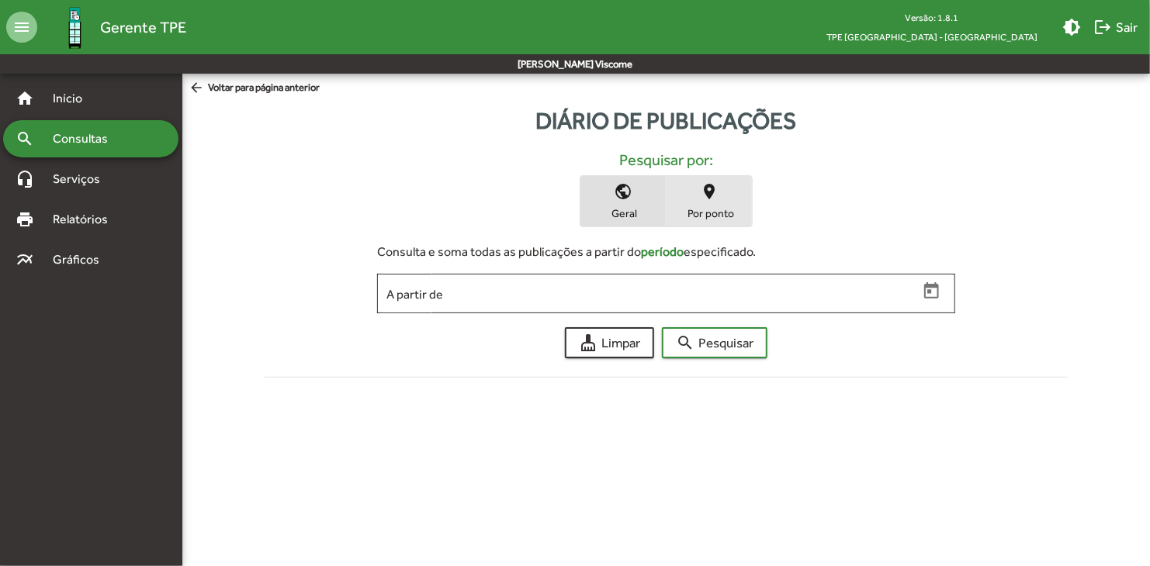
click at [704, 190] on mat-icon "place" at bounding box center [709, 191] width 19 height 19
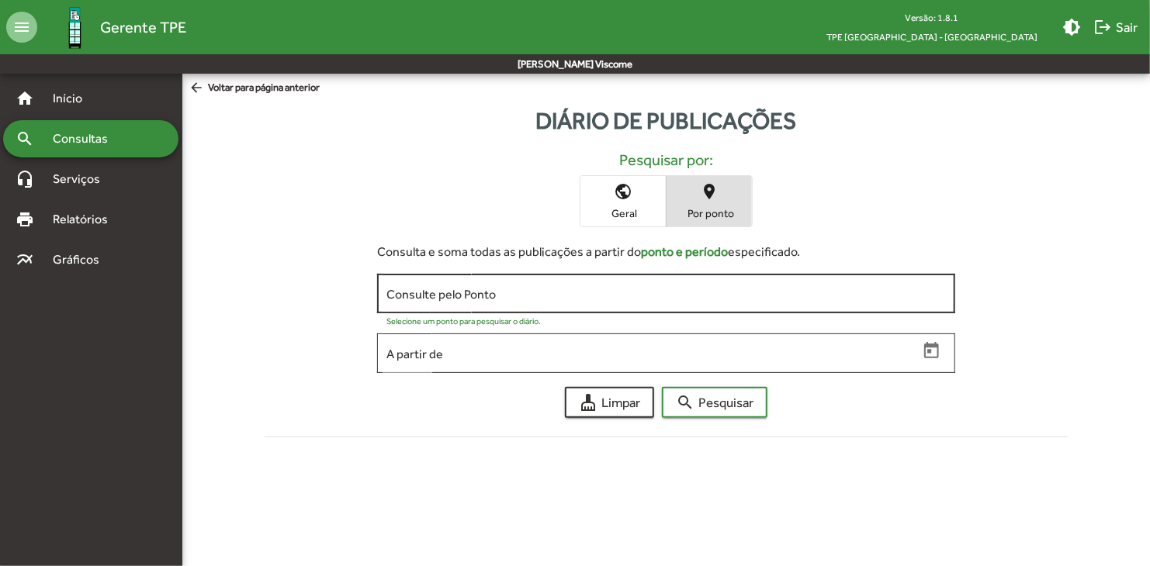
click at [625, 287] on input "Consulte pelo Ponto" at bounding box center [665, 294] width 558 height 14
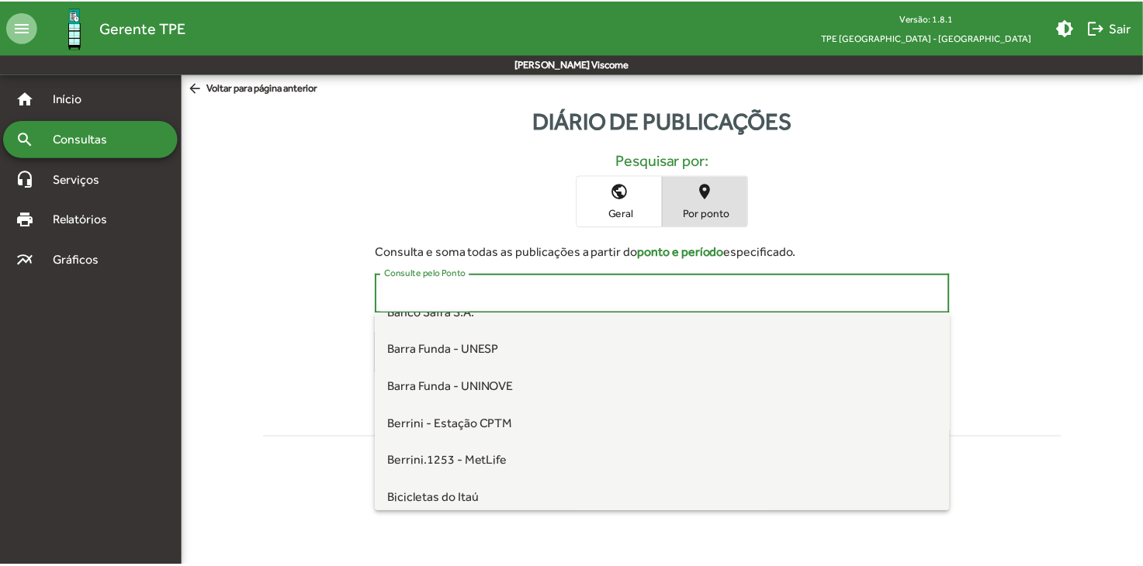
scroll to position [310, 0]
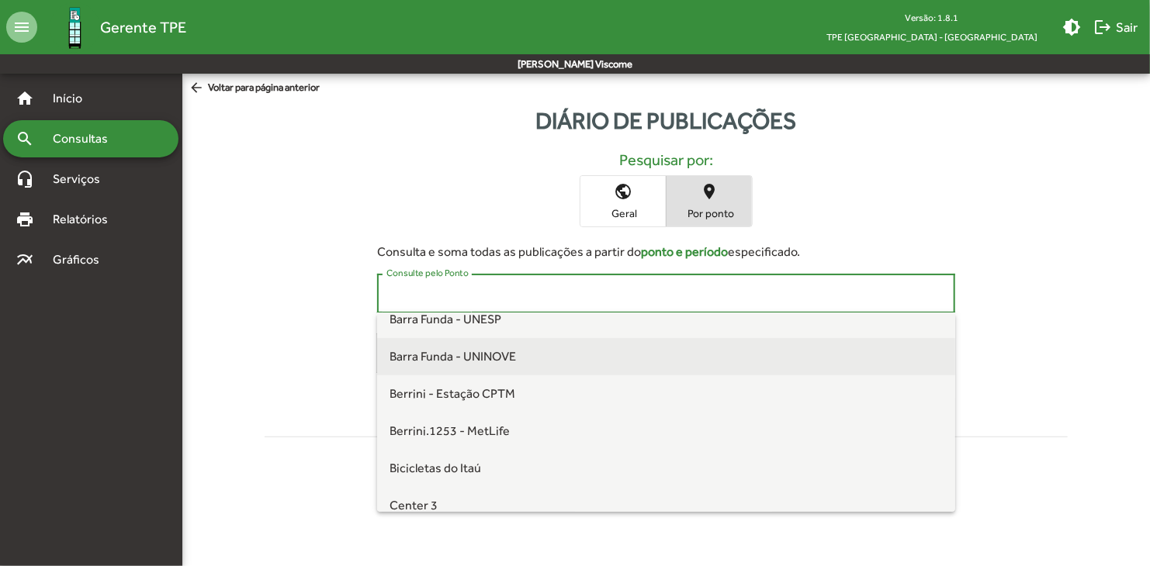
click at [480, 365] on span "Barra Funda - UNINOVE" at bounding box center [665, 356] width 553 height 37
type input "**********"
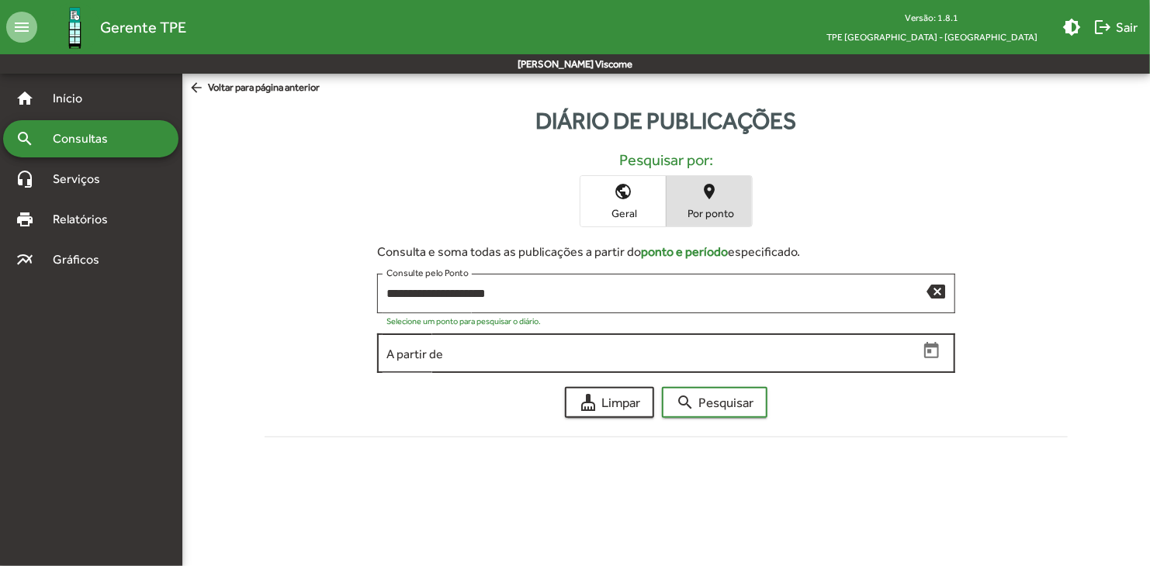
click at [601, 365] on div "A partir de" at bounding box center [651, 351] width 531 height 43
click at [931, 340] on button "Open calendar" at bounding box center [931, 350] width 27 height 27
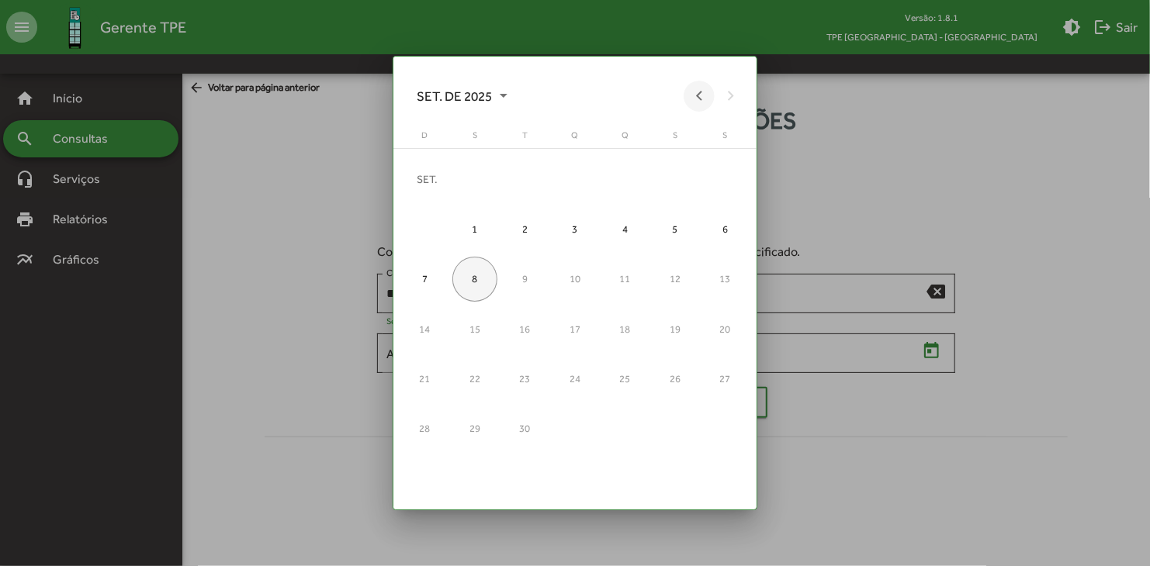
click at [704, 97] on button "Previous month" at bounding box center [698, 96] width 31 height 31
click at [669, 176] on div "1" at bounding box center [674, 179] width 45 height 45
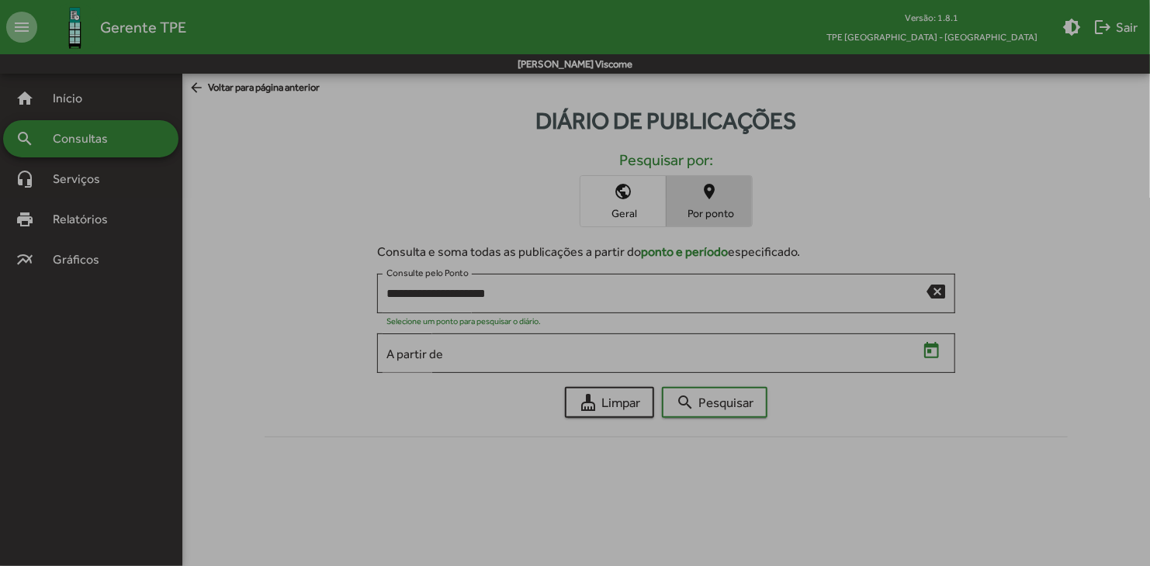
type input "**********"
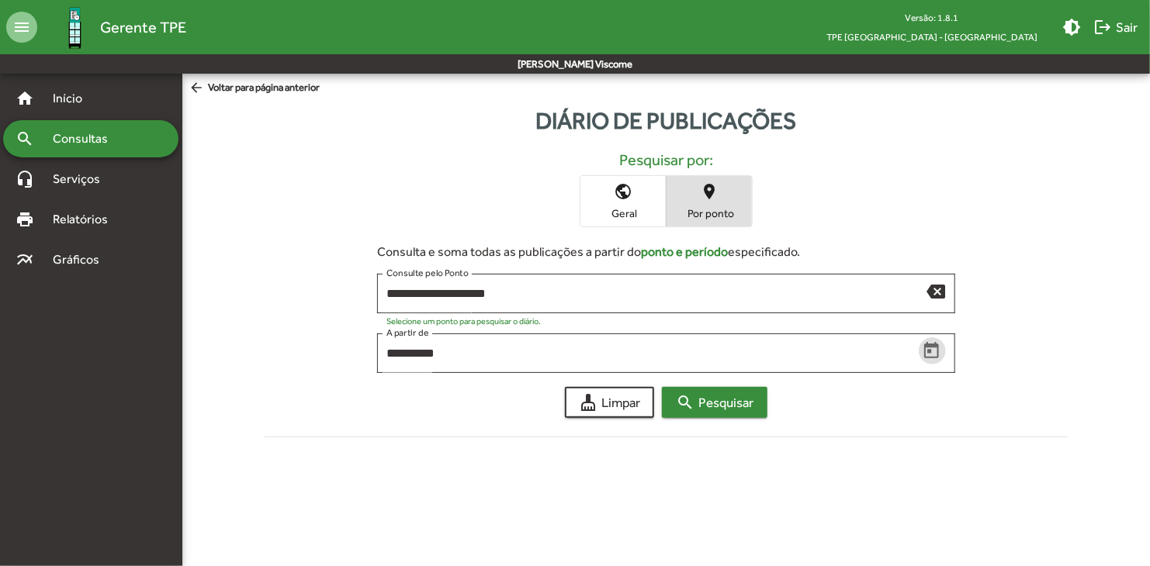
click at [720, 415] on span "search Pesquisar" at bounding box center [715, 403] width 78 height 28
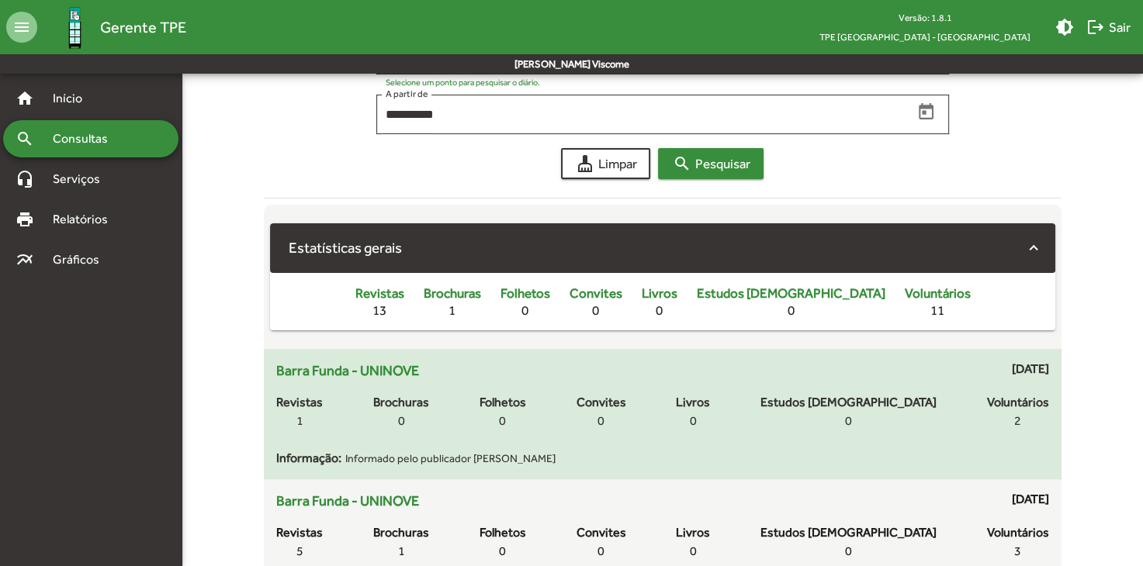
scroll to position [189, 0]
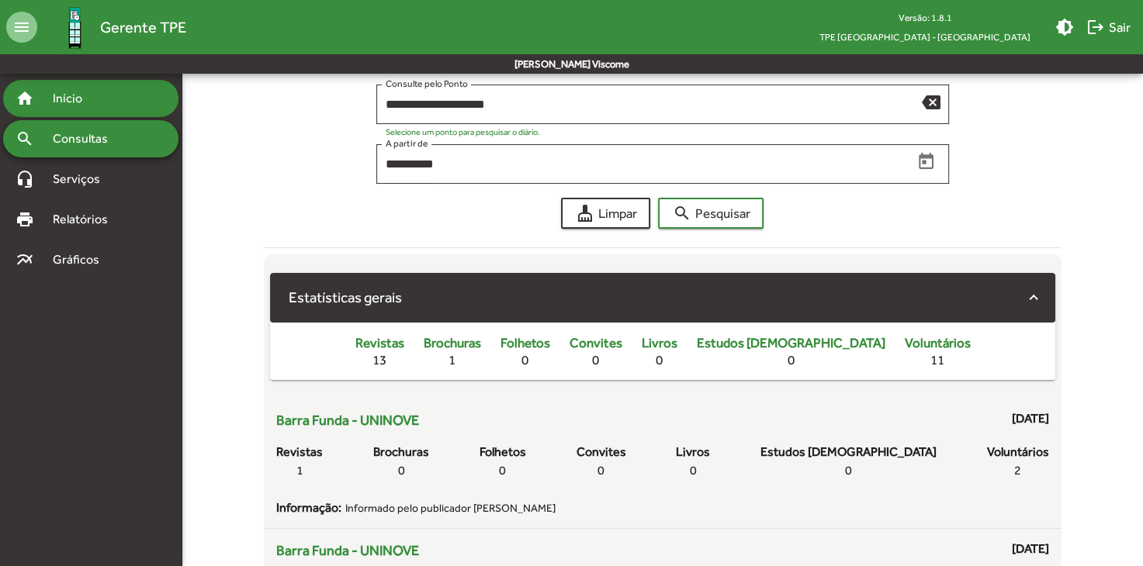
click at [65, 99] on span "Início" at bounding box center [73, 98] width 61 height 19
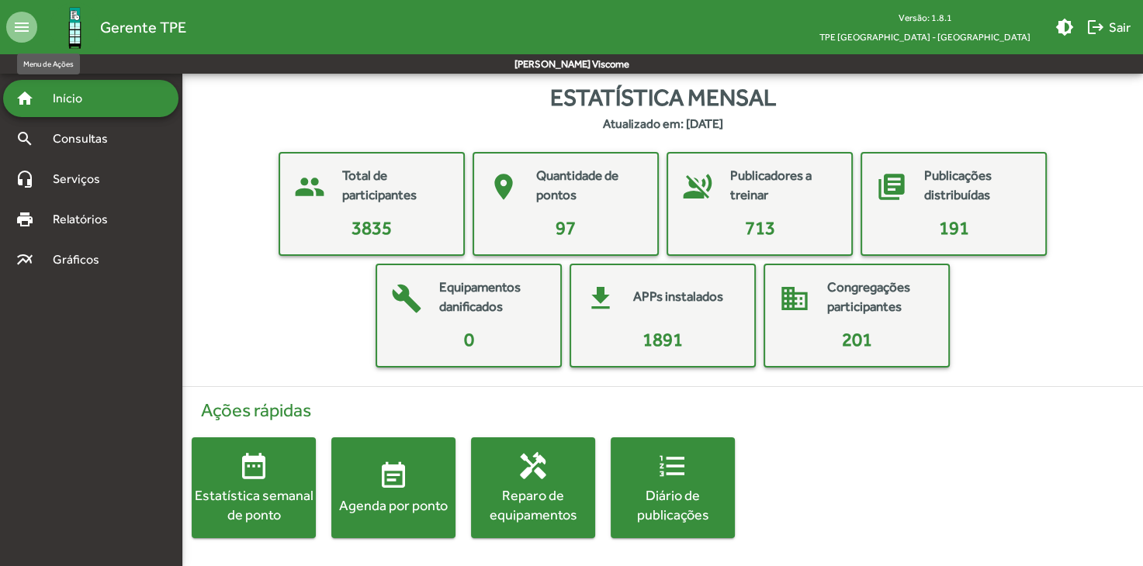
click at [18, 19] on mat-icon "menu" at bounding box center [21, 27] width 31 height 31
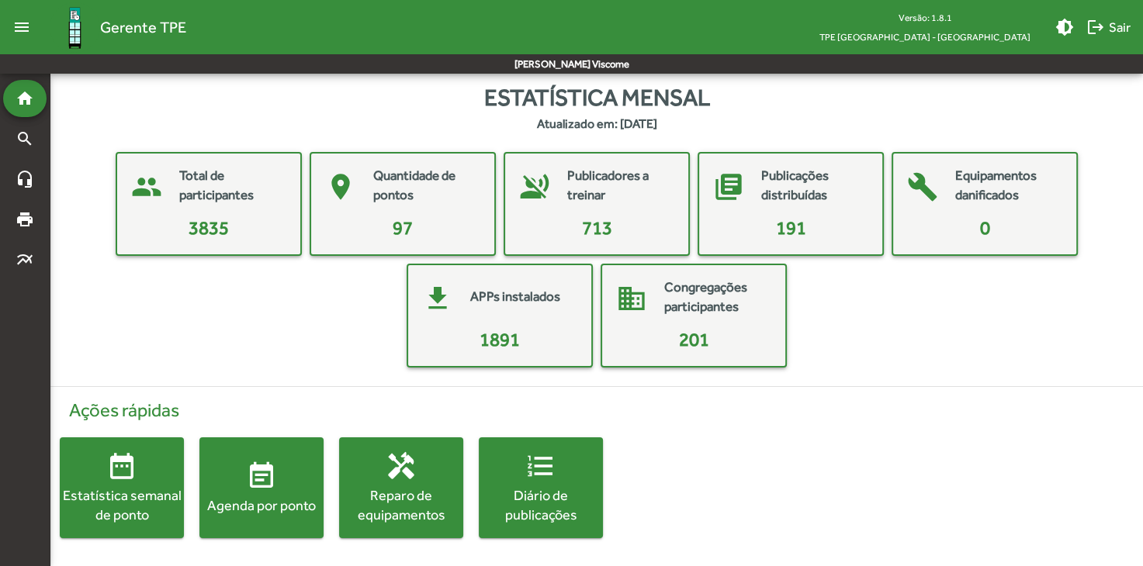
click at [18, 19] on mat-icon "menu" at bounding box center [21, 27] width 31 height 31
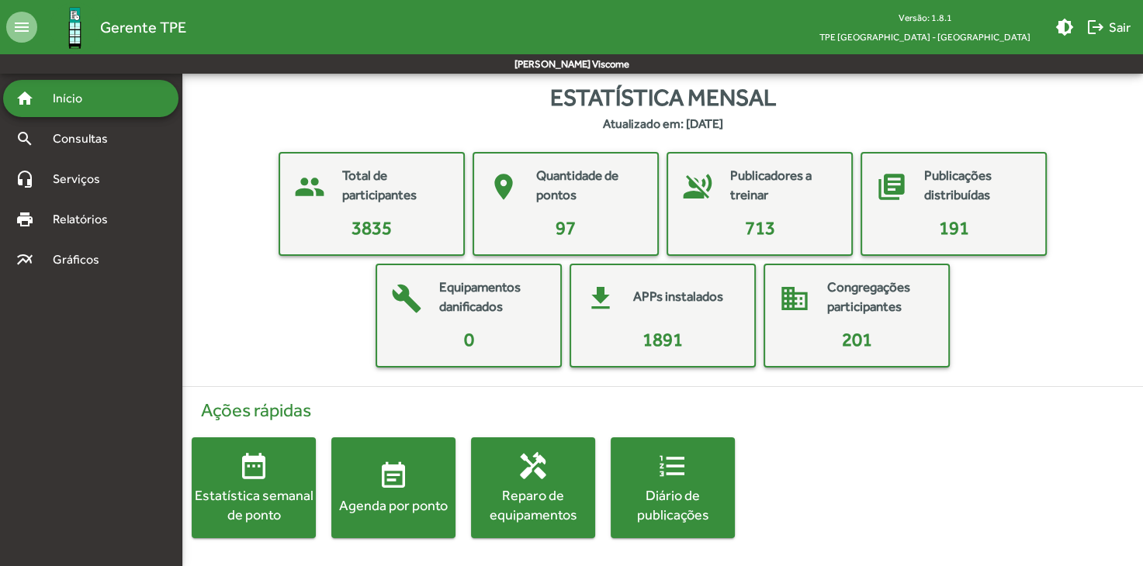
click at [78, 33] on img at bounding box center [75, 27] width 50 height 50
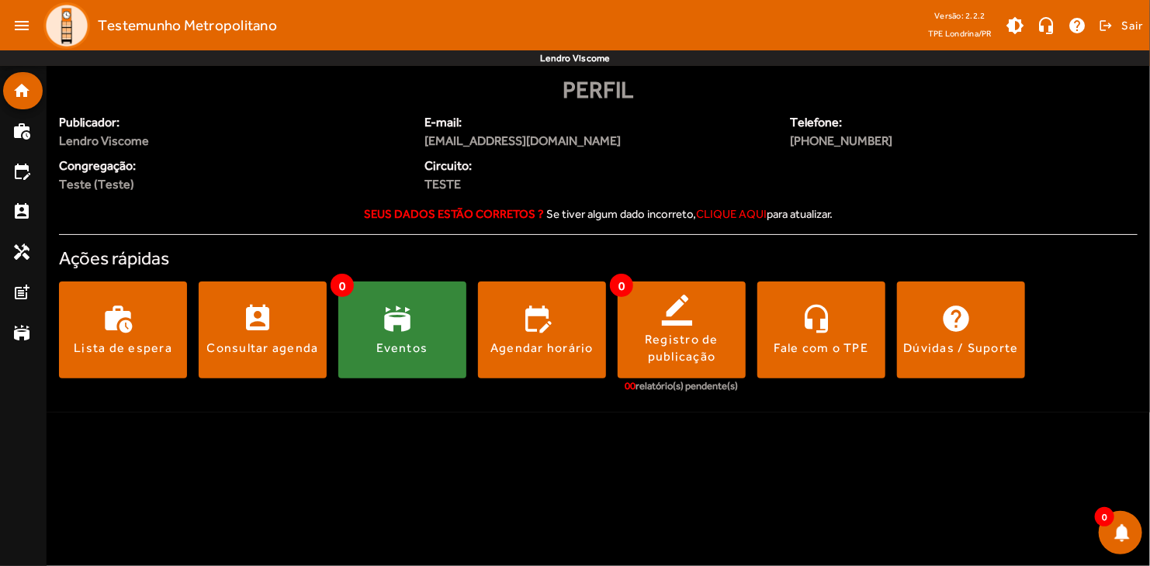
click at [391, 334] on span at bounding box center [402, 330] width 128 height 37
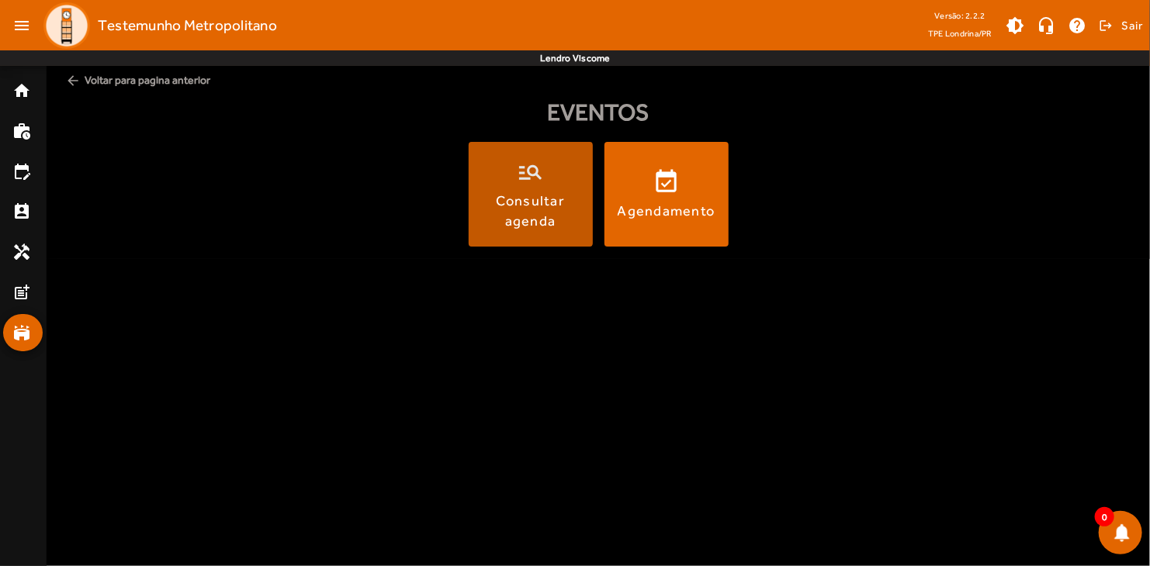
click at [549, 200] on div "Consultar agenda" at bounding box center [531, 210] width 118 height 39
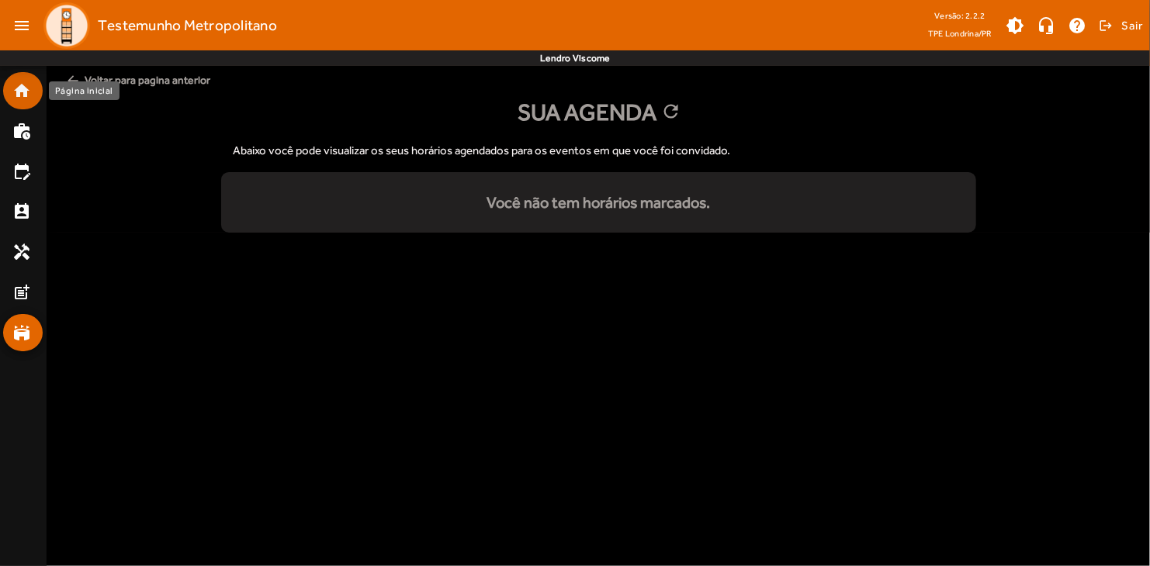
click at [32, 99] on link "home" at bounding box center [27, 90] width 30 height 19
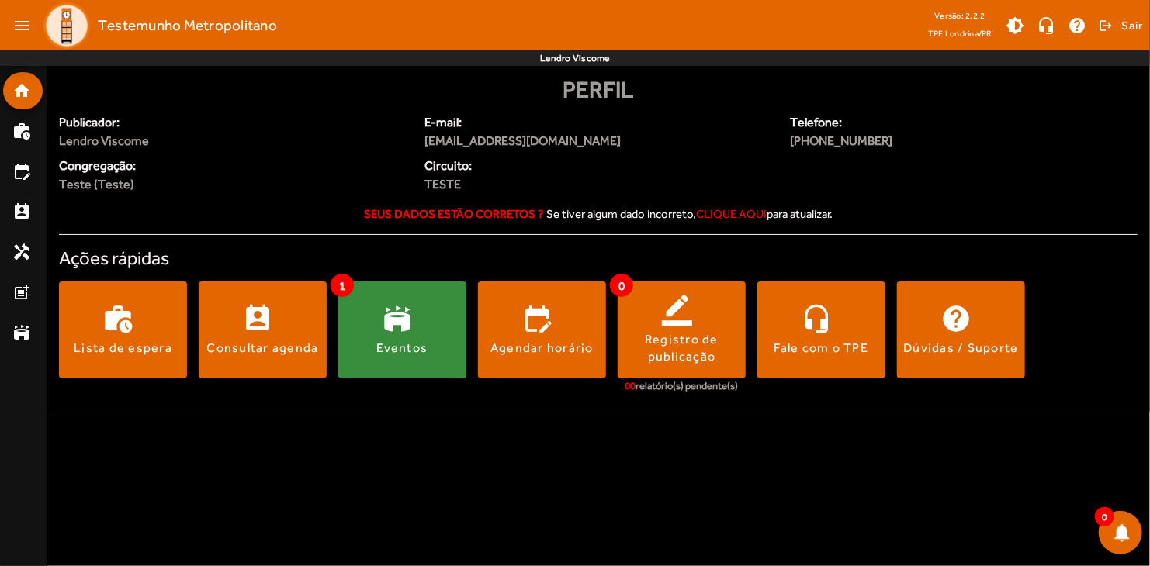
click at [354, 316] on span at bounding box center [402, 330] width 128 height 37
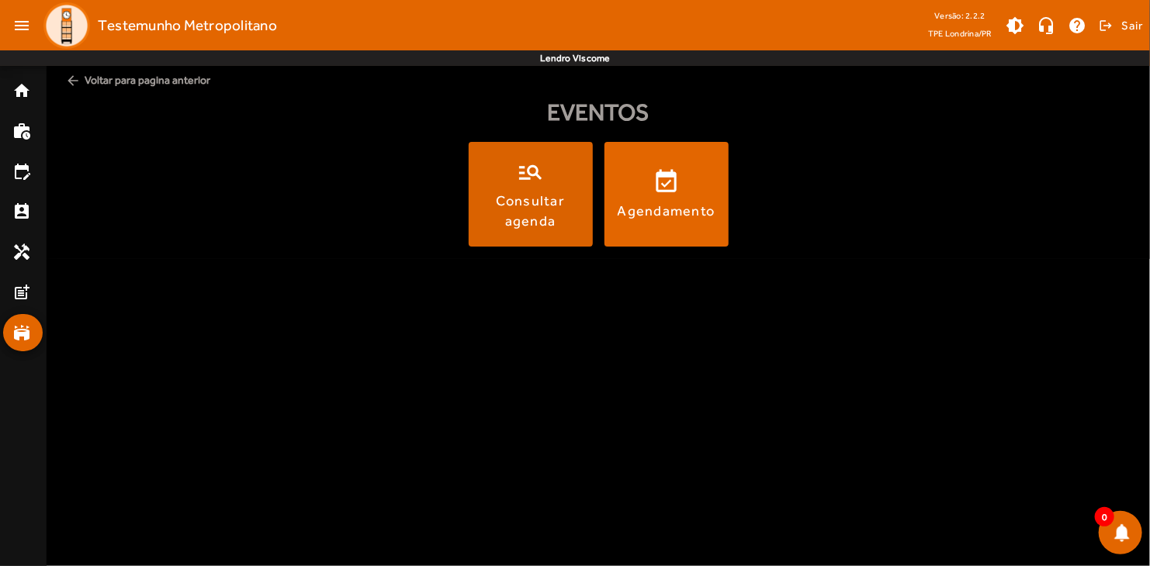
click at [505, 182] on span at bounding box center [531, 194] width 124 height 37
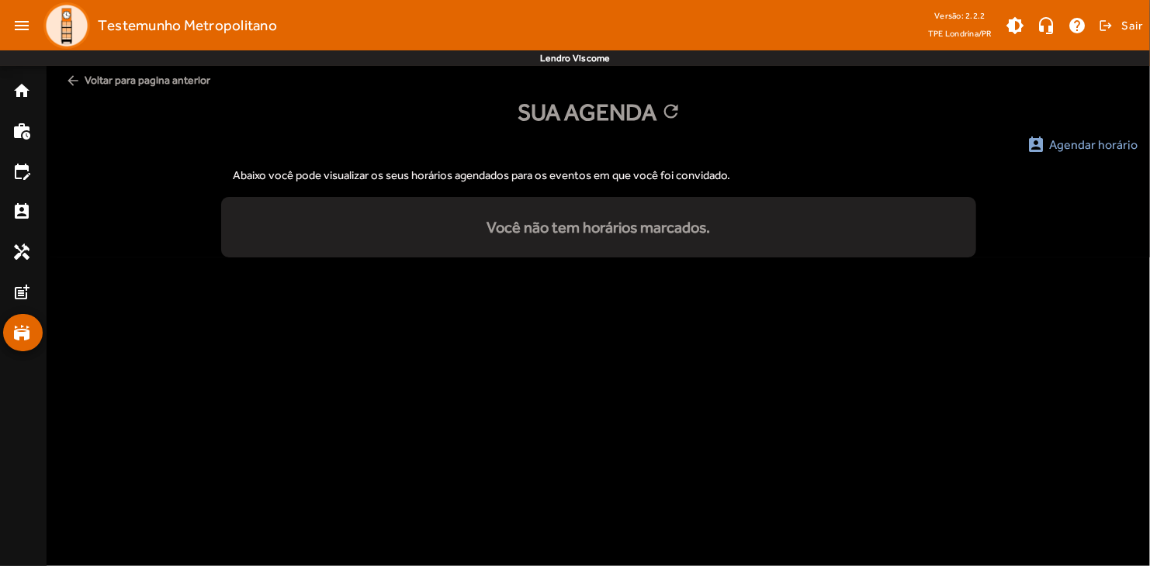
click at [649, 247] on mat-list "Você não tem horários marcados." at bounding box center [598, 227] width 755 height 61
click at [36, 328] on link "stadium" at bounding box center [27, 332] width 30 height 19
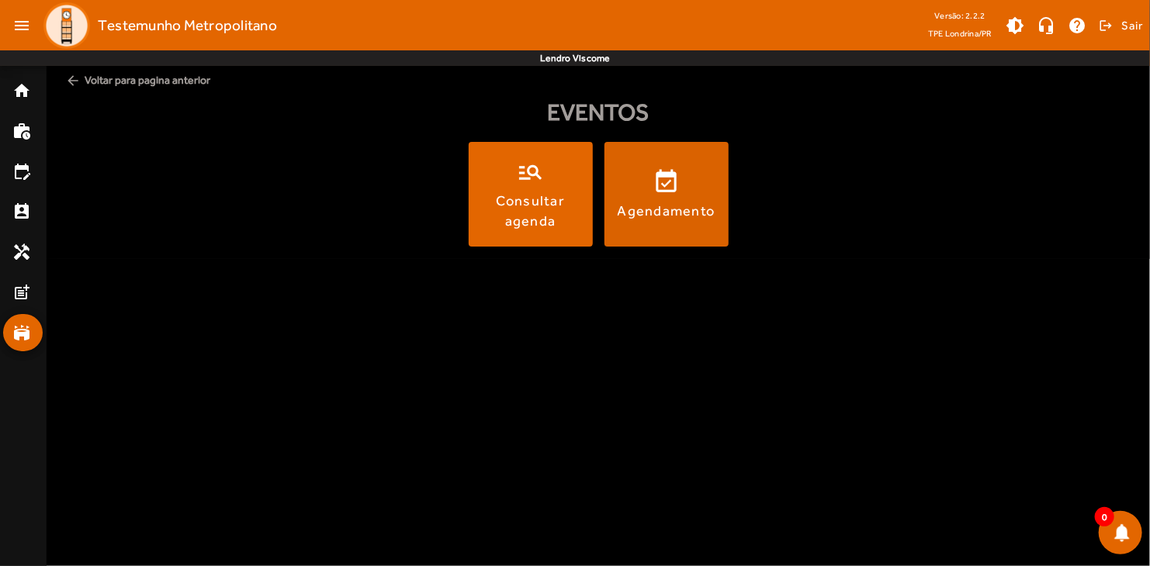
click at [718, 202] on span at bounding box center [666, 194] width 124 height 37
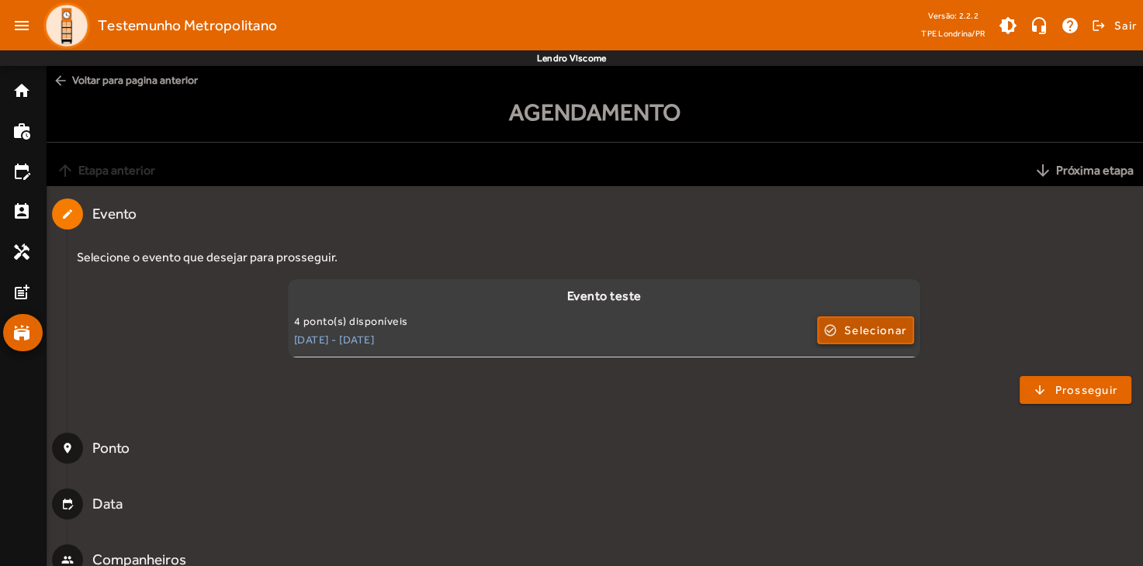
click at [845, 337] on span "Selecionar" at bounding box center [875, 330] width 62 height 19
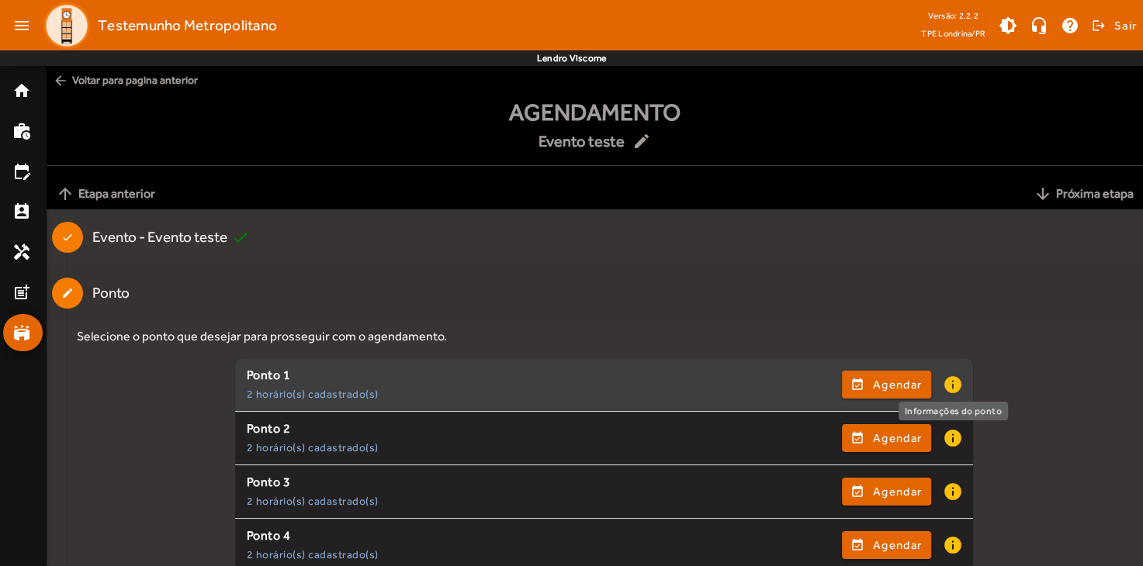
click at [960, 387] on mat-icon "info" at bounding box center [951, 385] width 19 height 20
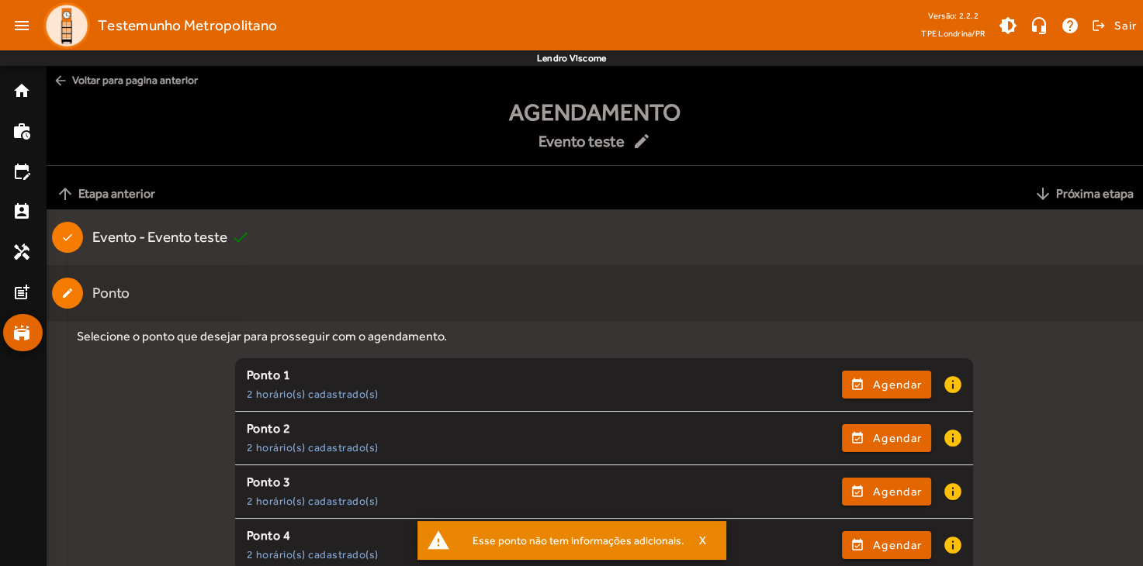
click at [756, 282] on mat-step-header "Editable create Ponto" at bounding box center [595, 293] width 1096 height 56
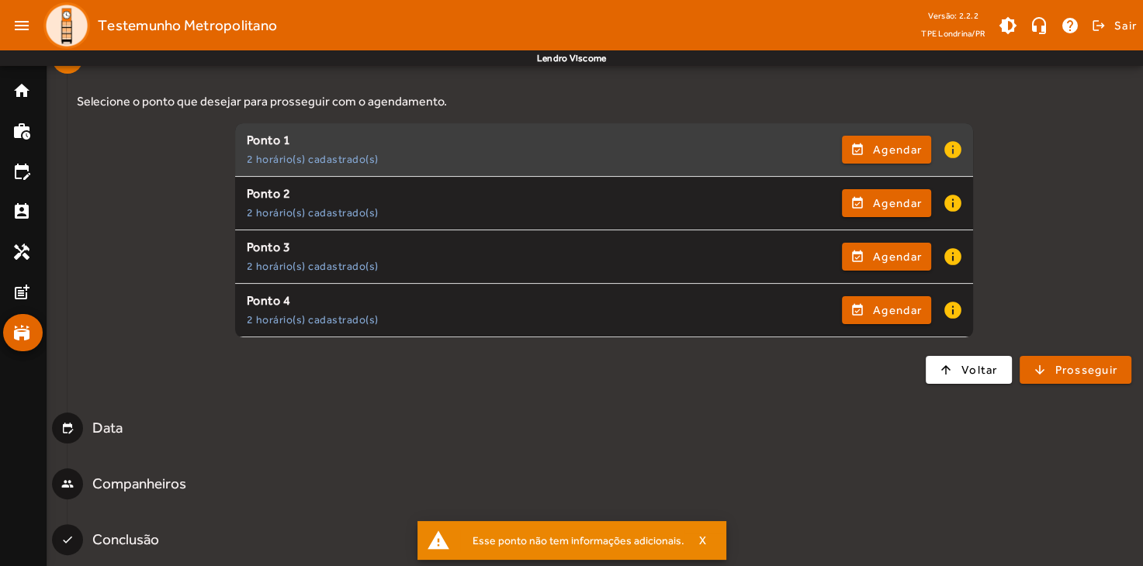
scroll to position [238, 0]
